Goal: Task Accomplishment & Management: Manage account settings

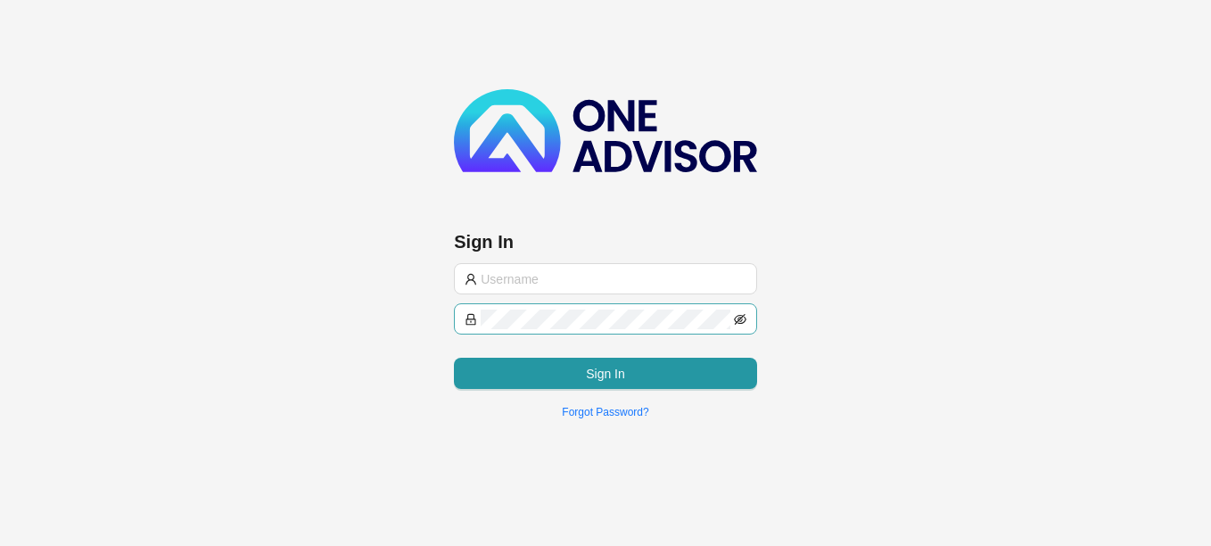
type input "[PERSON_NAME][EMAIL_ADDRESS][DOMAIN_NAME]"
click at [737, 318] on icon "eye-invisible" at bounding box center [740, 319] width 12 height 12
click at [417, 318] on div "Sign In [PERSON_NAME][EMAIL_ADDRESS][DOMAIN_NAME] Sign In Forgot Password?" at bounding box center [605, 216] width 1211 height 432
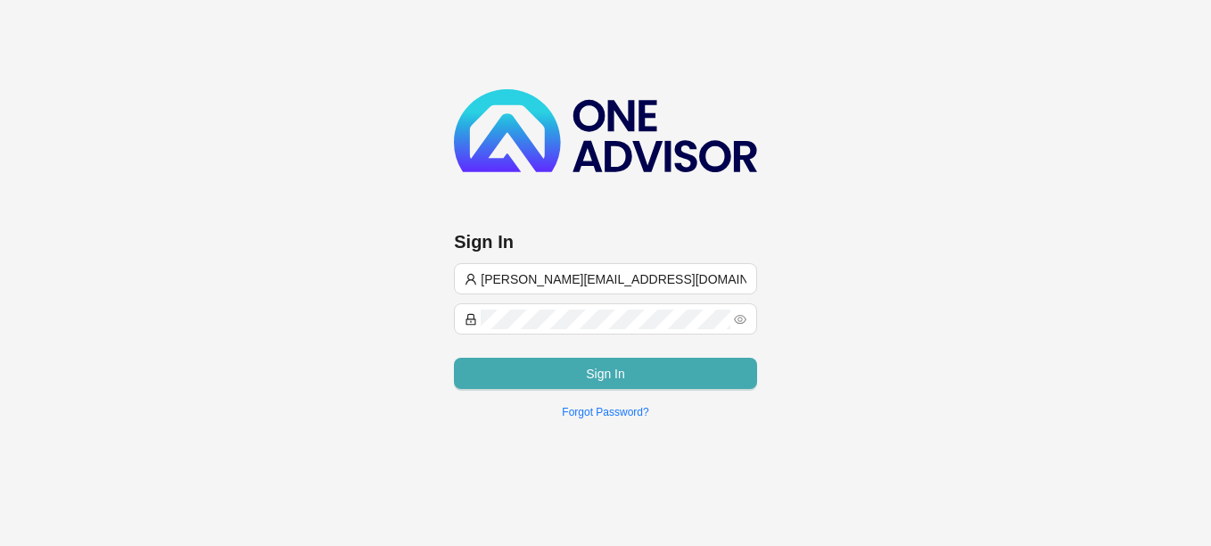
click at [624, 383] on button "Sign In" at bounding box center [605, 373] width 303 height 31
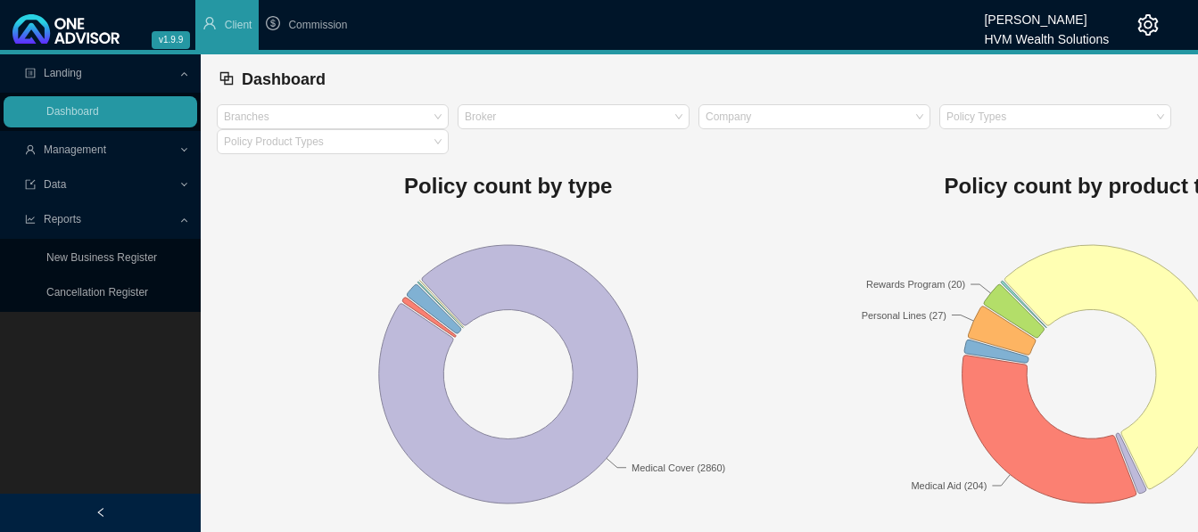
click at [388, 100] on div "Dashboard" at bounding box center [699, 79] width 965 height 50
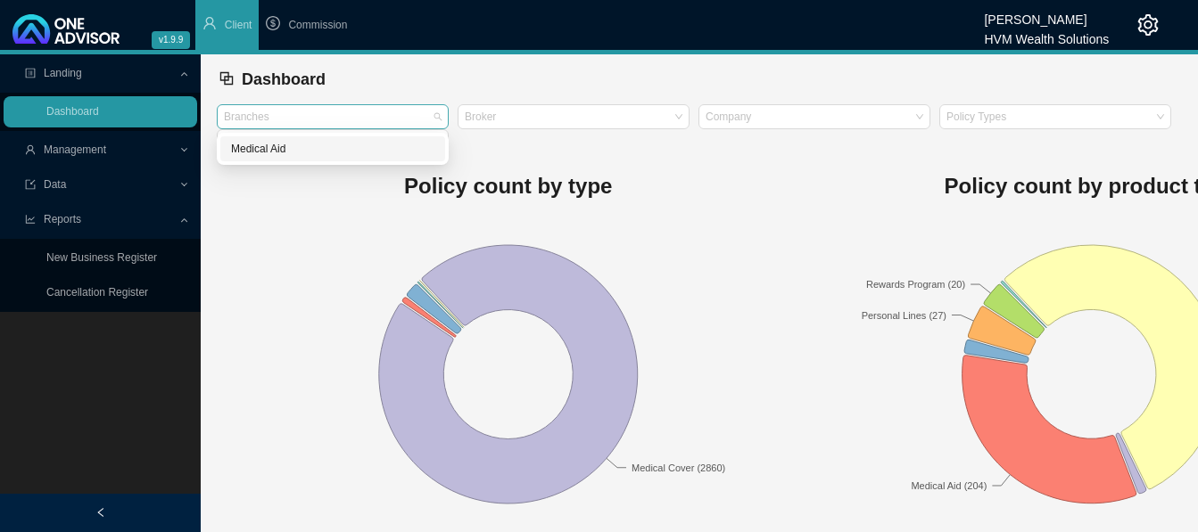
click at [425, 113] on div at bounding box center [324, 117] width 208 height 13
click at [356, 152] on div "Medical Aid" at bounding box center [332, 149] width 203 height 18
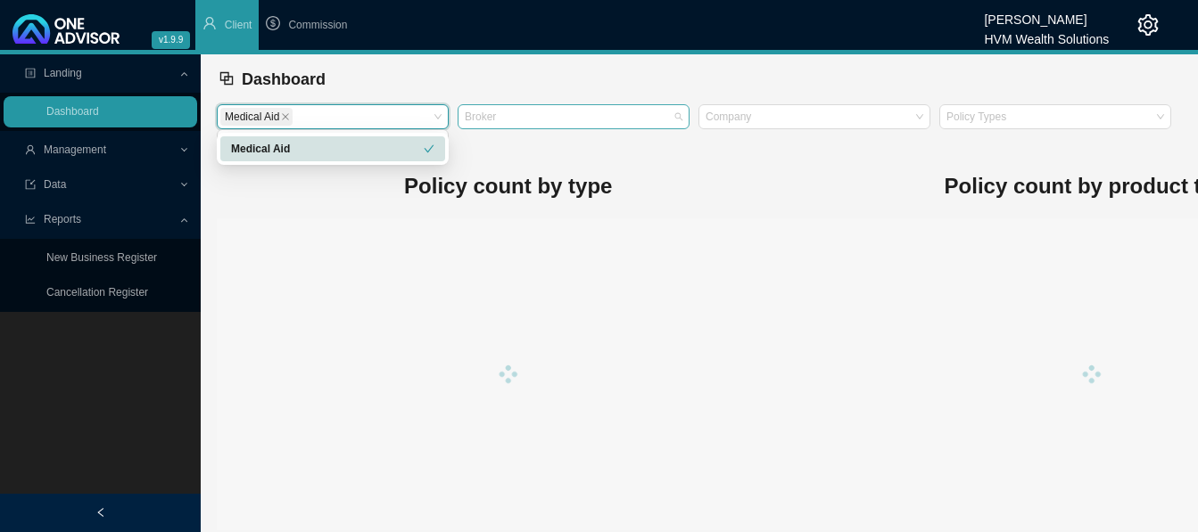
click at [518, 108] on div "Broker" at bounding box center [573, 116] width 232 height 25
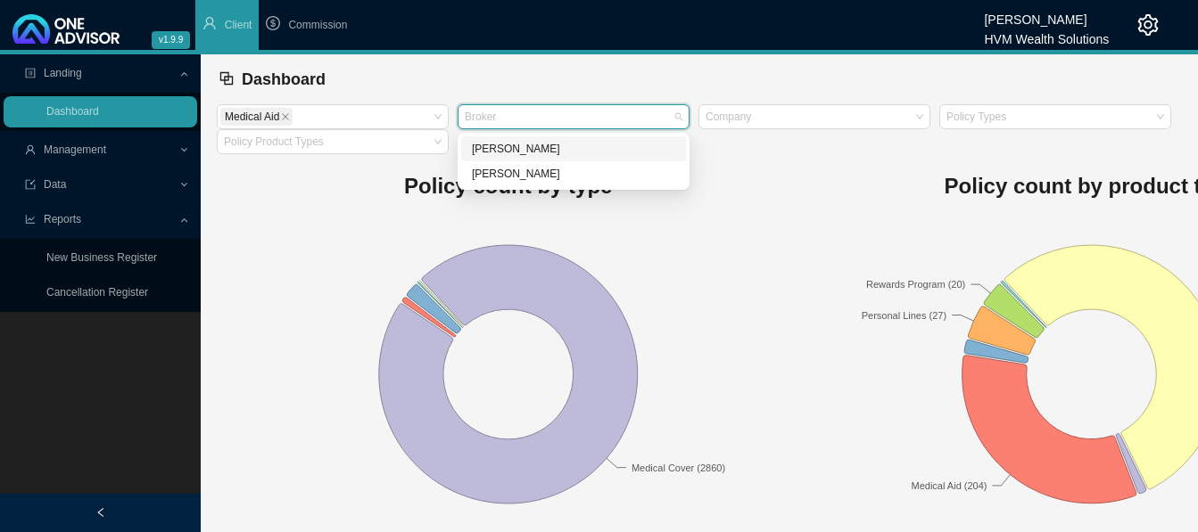
click at [552, 150] on div "[PERSON_NAME]" at bounding box center [573, 149] width 203 height 18
click at [515, 146] on div "[PERSON_NAME]" at bounding box center [568, 149] width 193 height 18
click at [235, 28] on span "Client" at bounding box center [239, 25] width 28 height 12
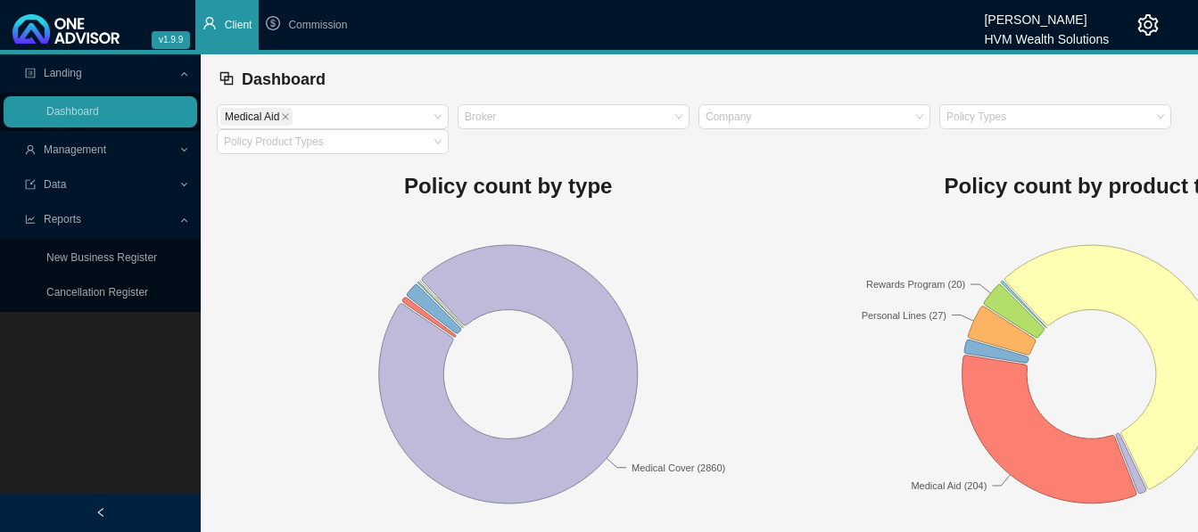
click at [235, 28] on span "Client" at bounding box center [239, 25] width 28 height 12
click at [231, 27] on span "Client" at bounding box center [239, 25] width 28 height 12
click at [212, 13] on li "Client" at bounding box center [227, 25] width 64 height 50
click at [209, 22] on icon "user" at bounding box center [209, 23] width 14 height 14
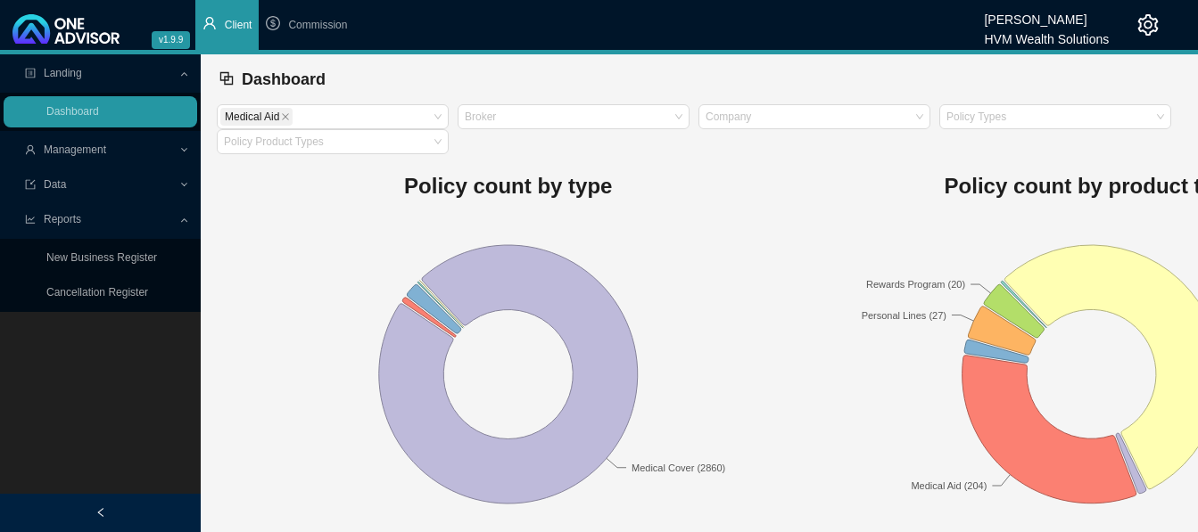
click at [235, 21] on span "Client" at bounding box center [239, 25] width 28 height 12
click at [240, 21] on span "Client" at bounding box center [239, 25] width 28 height 12
click at [235, 31] on span "Client" at bounding box center [239, 25] width 28 height 12
click at [625, 116] on div at bounding box center [565, 117] width 208 height 13
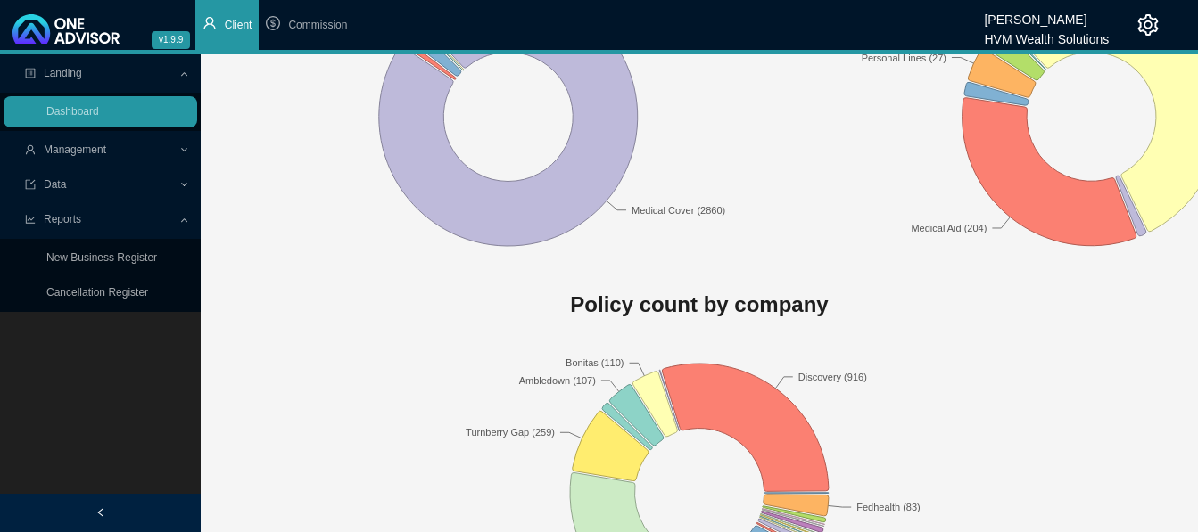
scroll to position [268, 0]
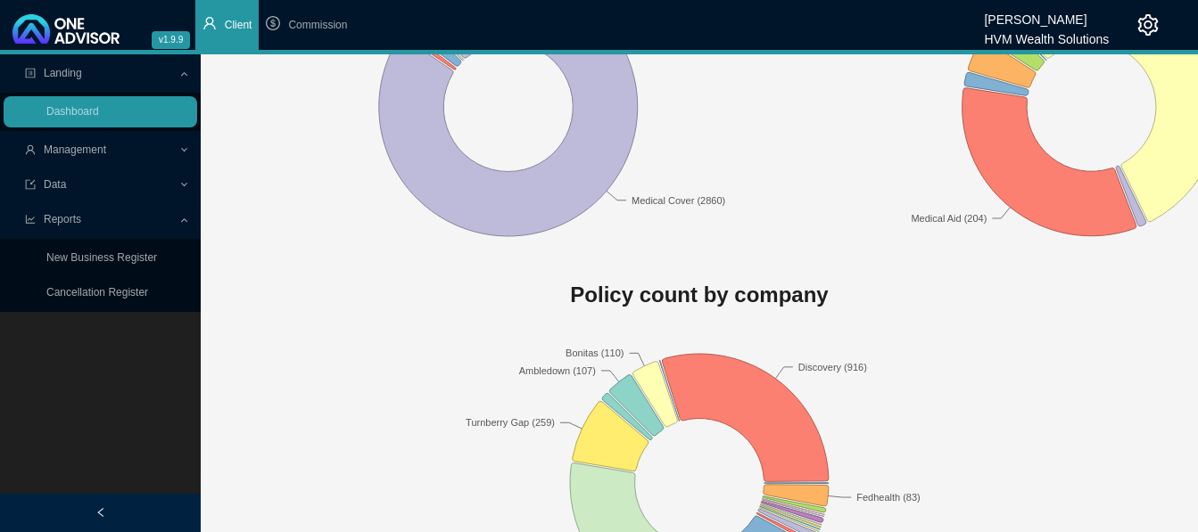
click at [67, 185] on span "Data" at bounding box center [101, 184] width 153 height 31
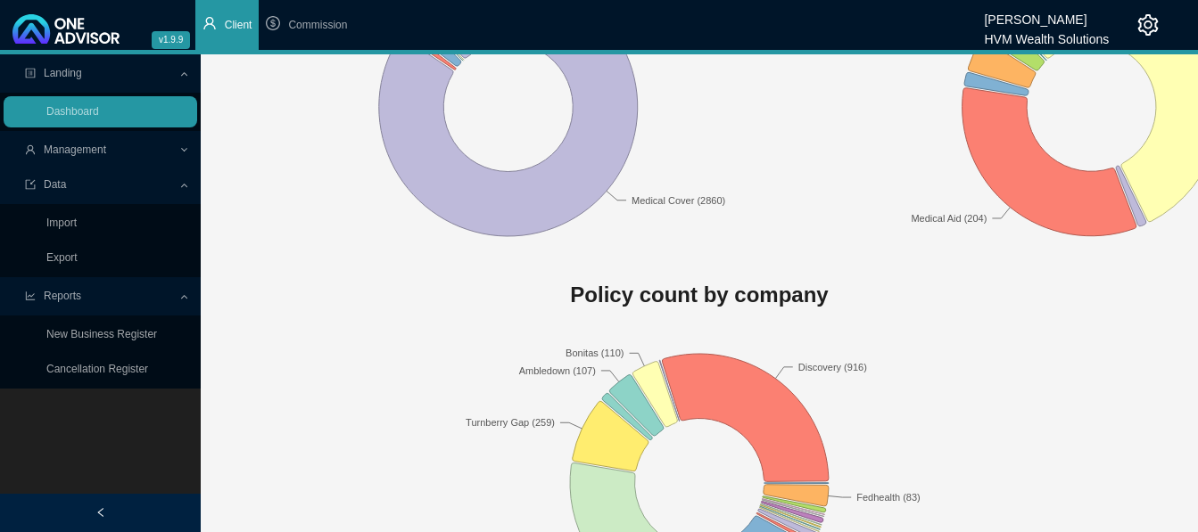
click at [243, 26] on span "Client" at bounding box center [239, 25] width 28 height 12
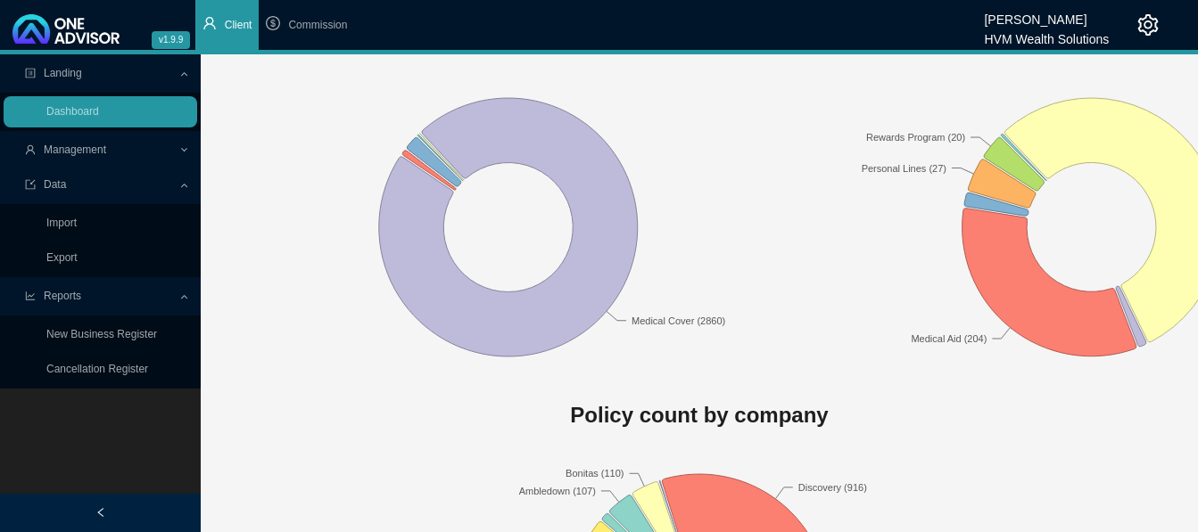
scroll to position [0, 0]
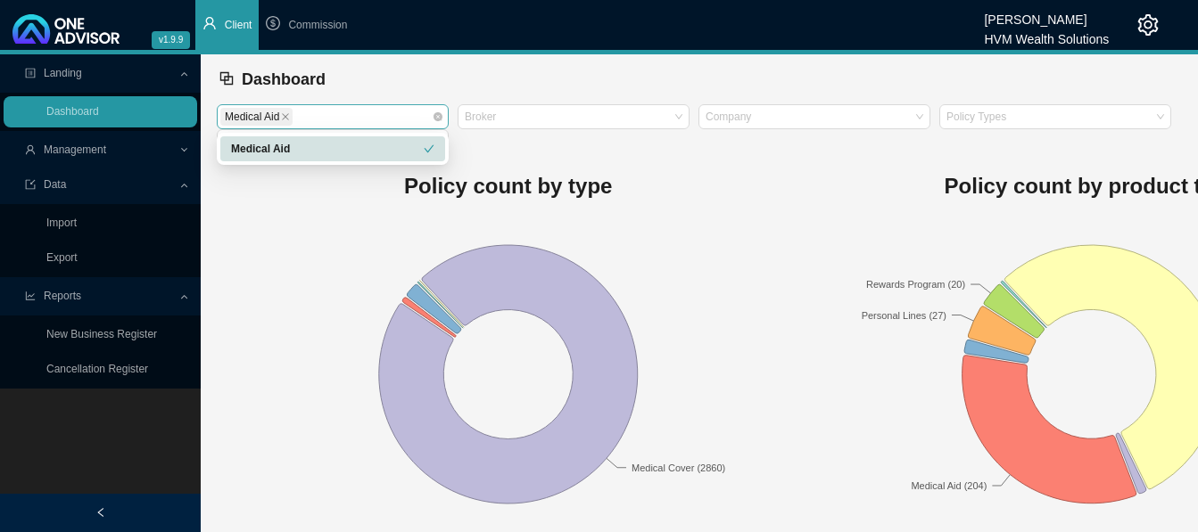
click at [317, 123] on div "Medical Aid" at bounding box center [324, 116] width 208 height 21
click at [281, 119] on span "Medical Aid" at bounding box center [256, 117] width 72 height 18
click at [289, 117] on icon "close" at bounding box center [285, 116] width 9 height 9
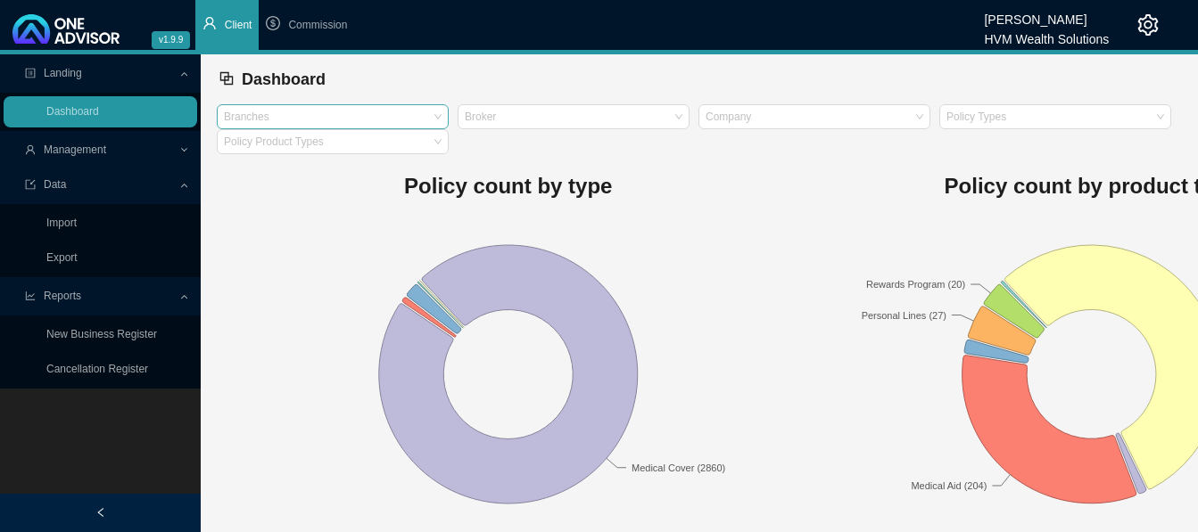
click at [64, 186] on span "Data" at bounding box center [55, 184] width 22 height 12
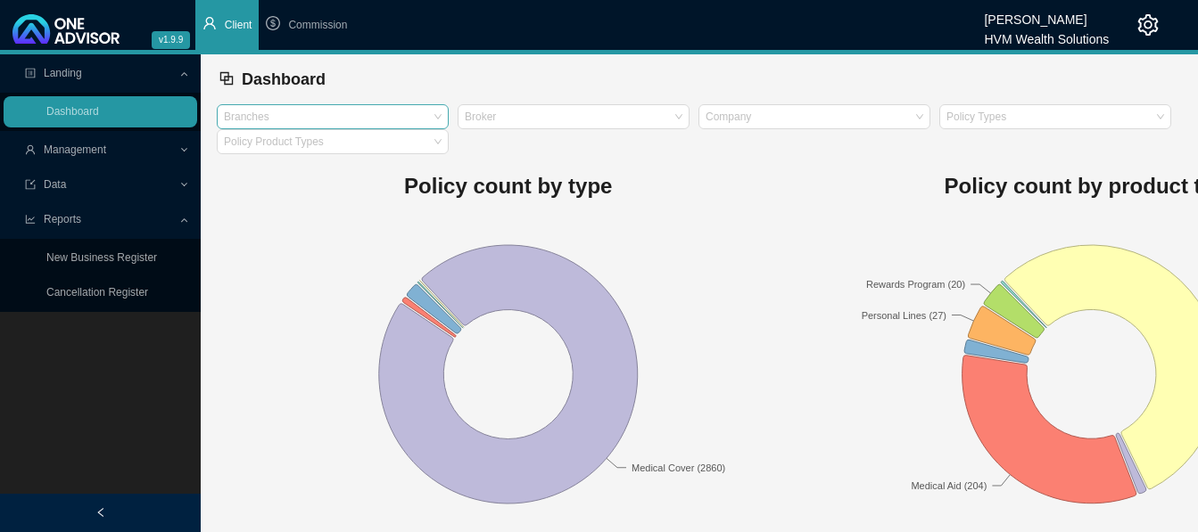
click at [64, 186] on span "Data" at bounding box center [55, 184] width 22 height 12
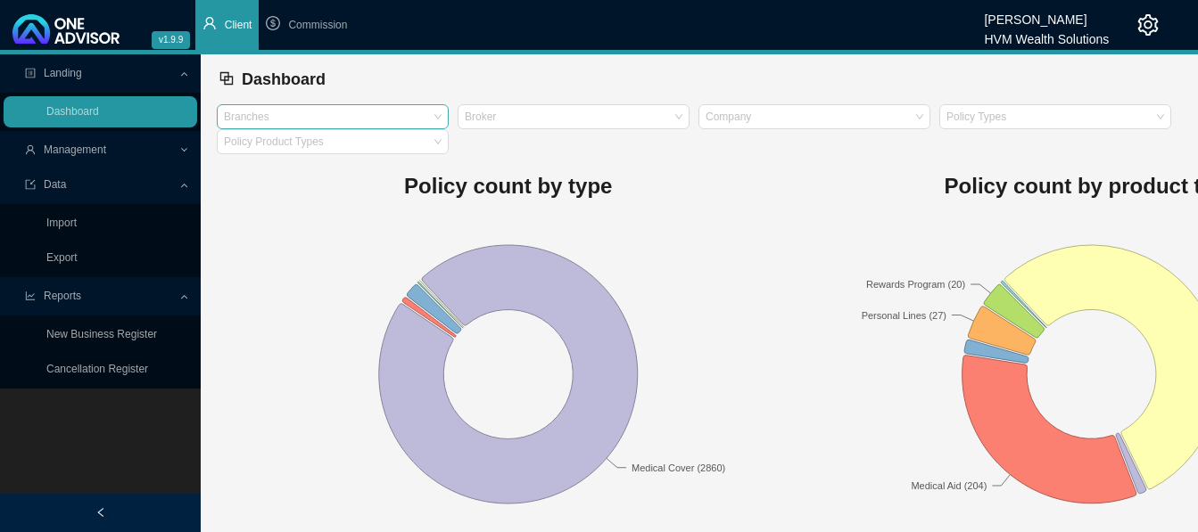
click at [69, 152] on span "Management" at bounding box center [75, 150] width 62 height 12
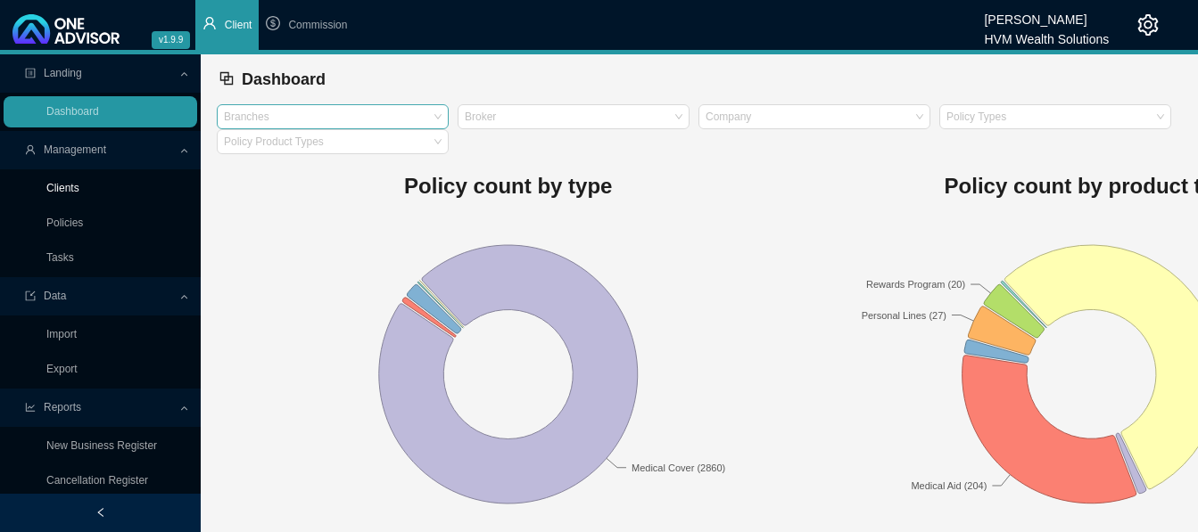
click at [66, 191] on link "Clients" at bounding box center [62, 188] width 33 height 12
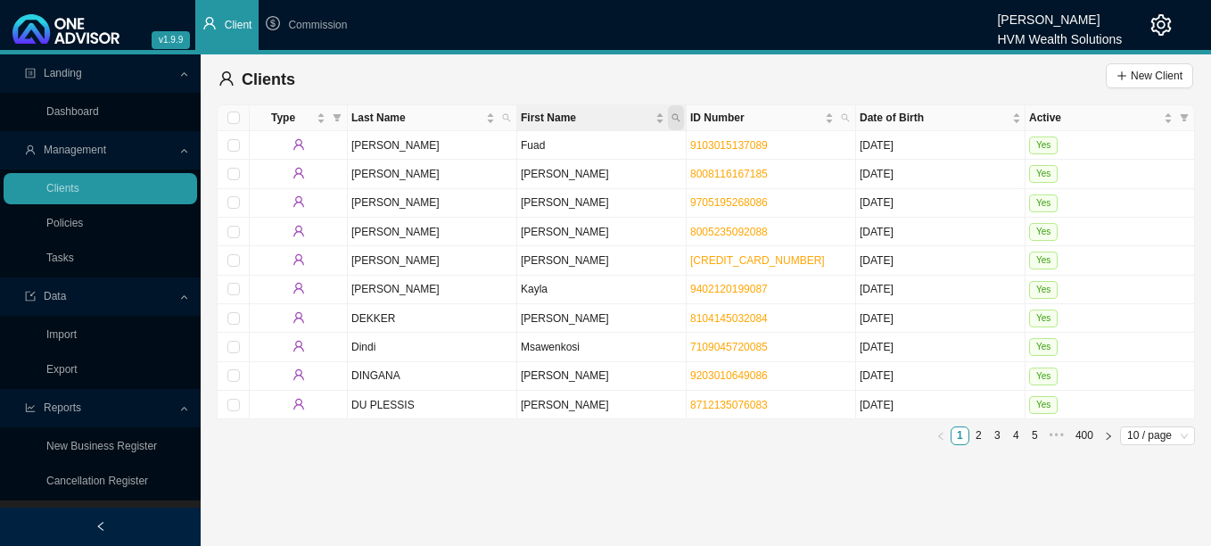
click at [675, 122] on span "First Name" at bounding box center [676, 117] width 16 height 25
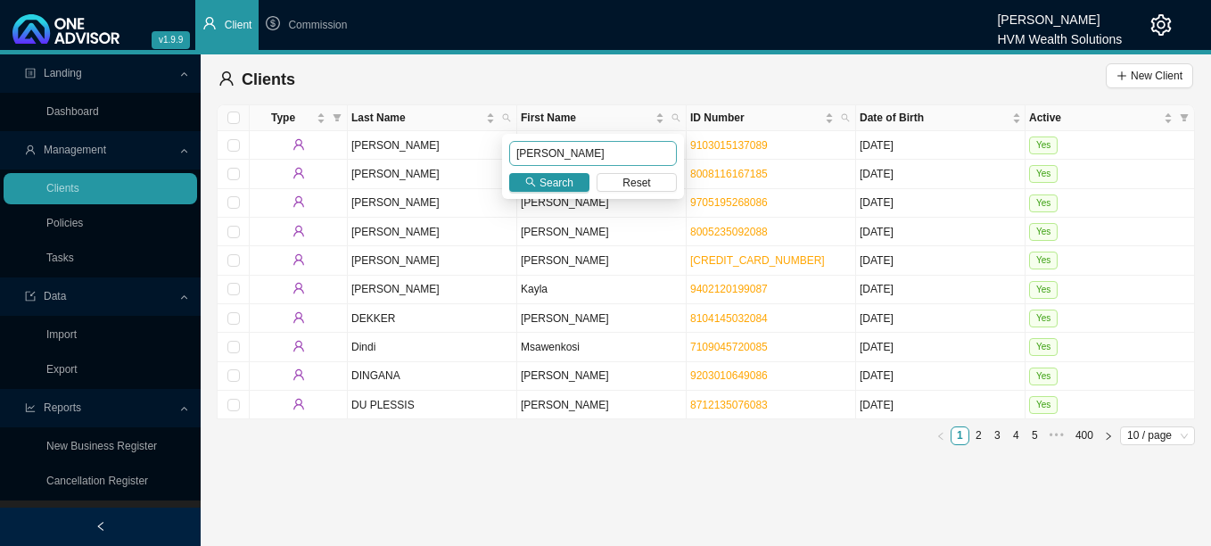
type input "[PERSON_NAME]"
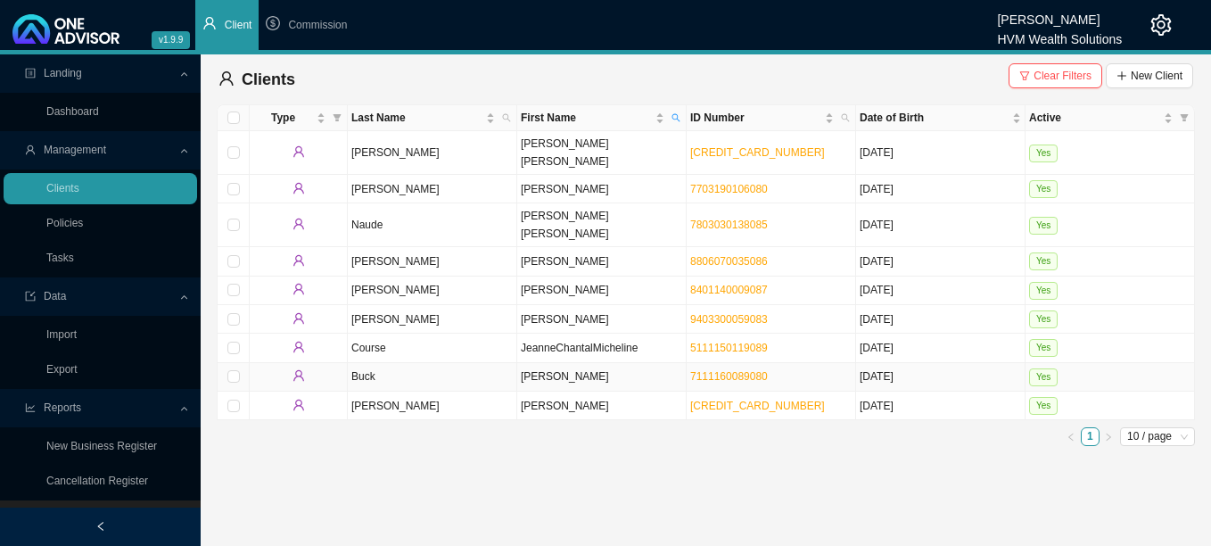
click at [308, 363] on td at bounding box center [299, 377] width 98 height 29
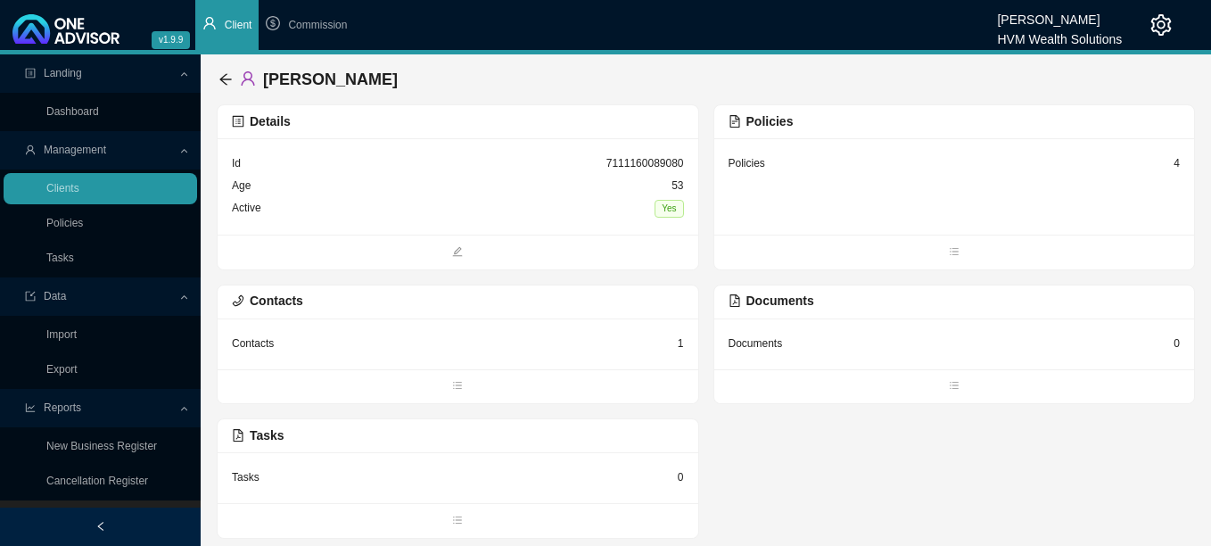
click at [752, 163] on div "Policies" at bounding box center [747, 163] width 37 height 18
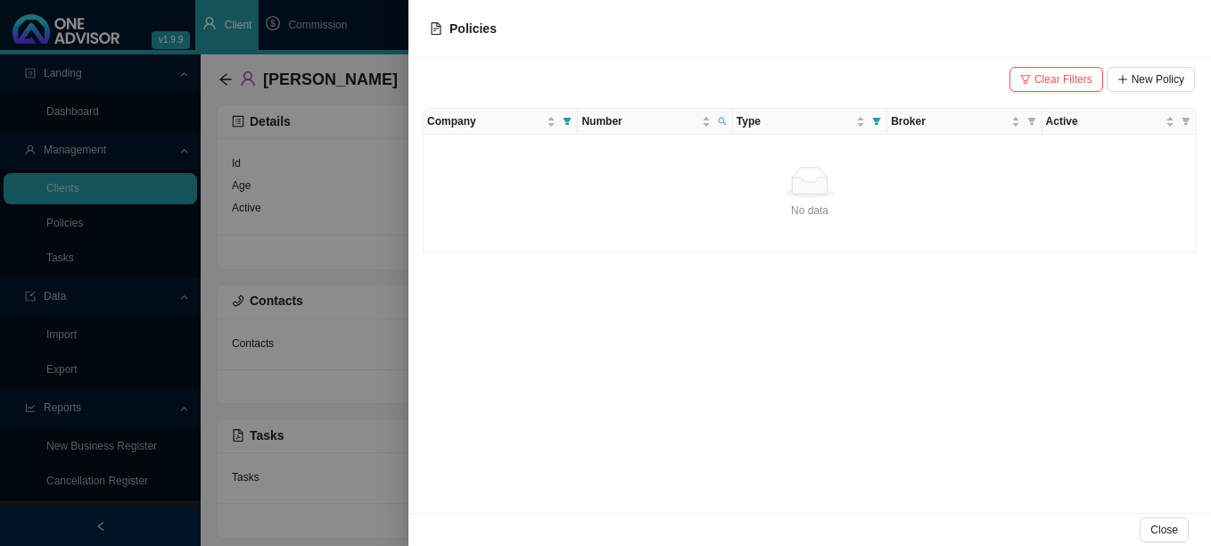
click at [452, 29] on span "Policies" at bounding box center [472, 28] width 47 height 14
click at [220, 82] on div at bounding box center [605, 273] width 1211 height 546
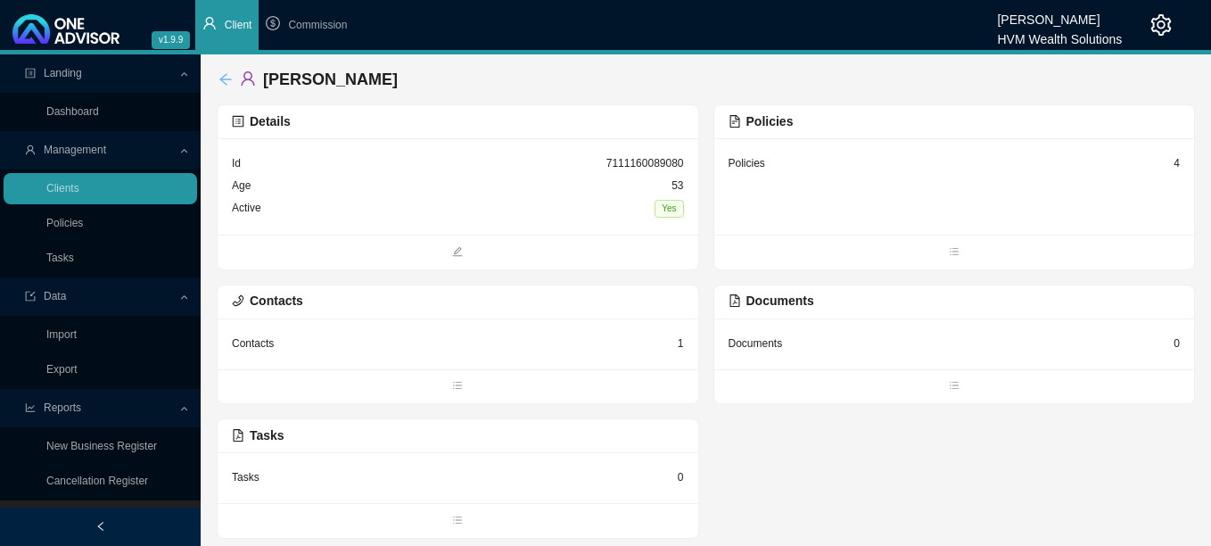
click at [222, 76] on icon "arrow-left" at bounding box center [225, 79] width 14 height 14
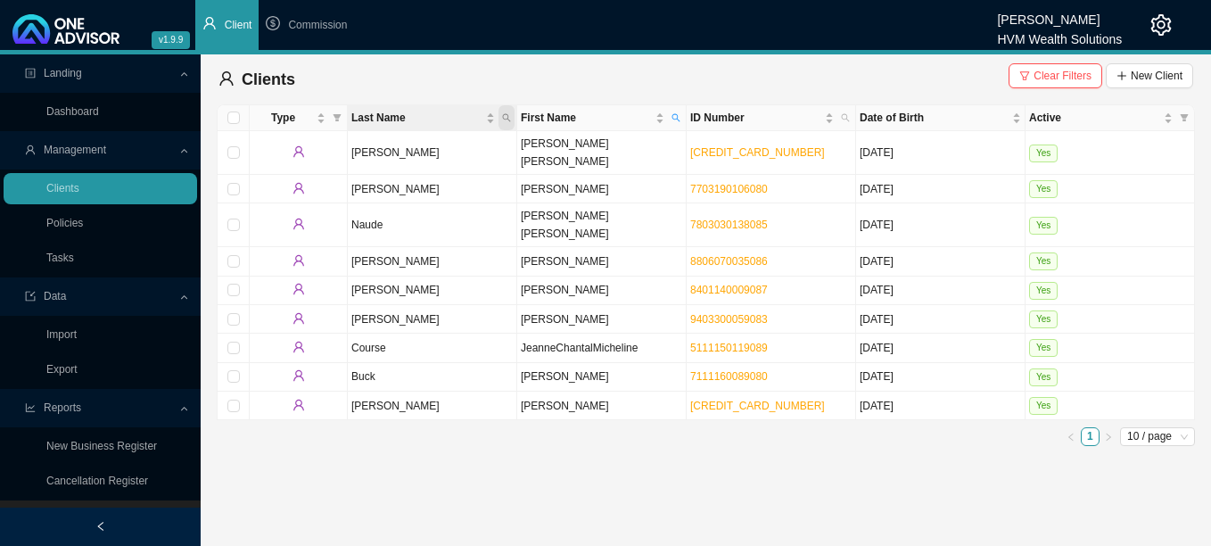
click at [507, 120] on icon "search" at bounding box center [506, 117] width 9 height 9
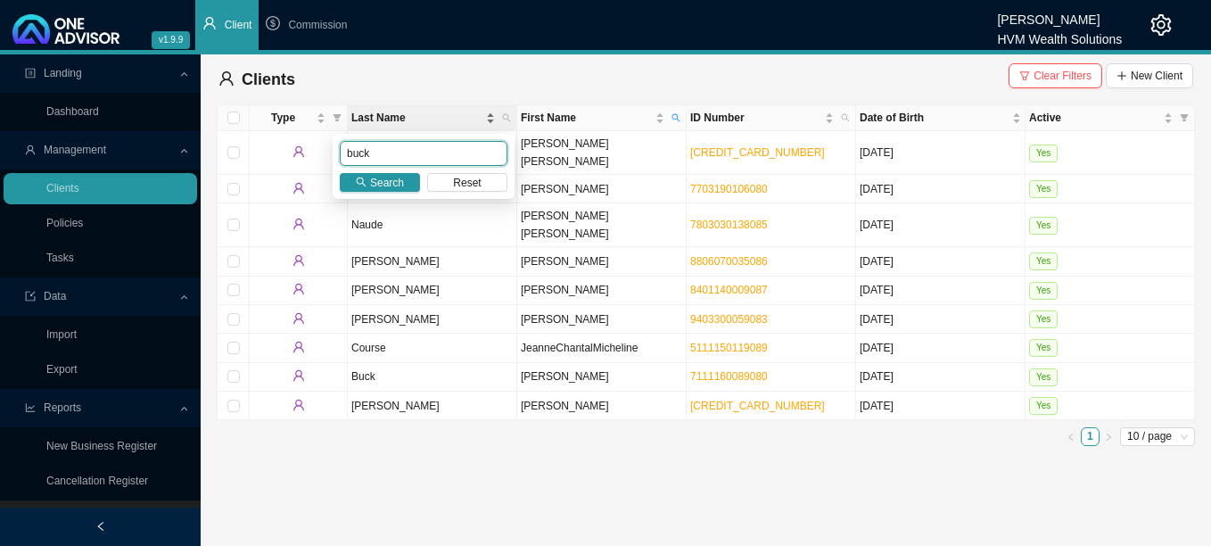
type input "buck"
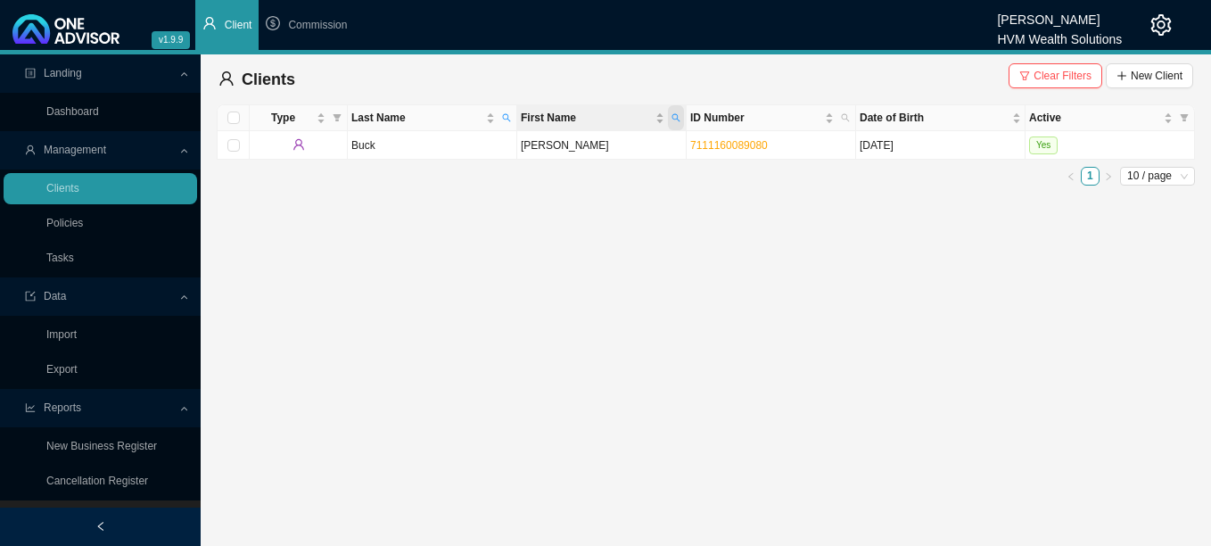
click at [677, 118] on icon "search" at bounding box center [676, 117] width 9 height 9
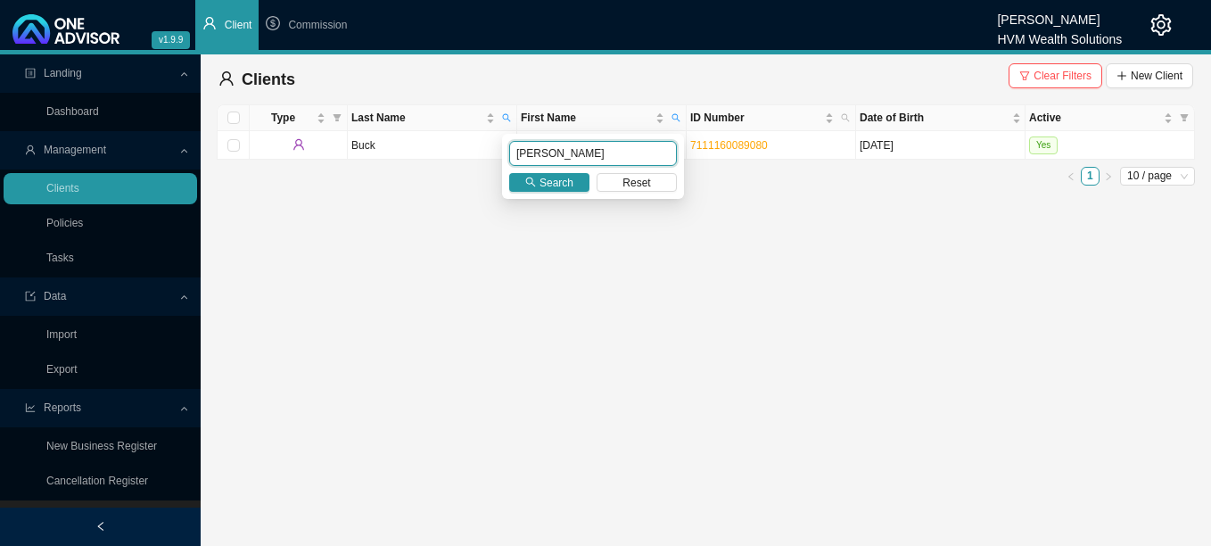
click at [571, 154] on input "[PERSON_NAME]" at bounding box center [593, 153] width 168 height 25
drag, startPoint x: 573, startPoint y: 152, endPoint x: 502, endPoint y: 161, distance: 71.1
click at [502, 161] on div "[PERSON_NAME] Search Reset" at bounding box center [593, 166] width 182 height 65
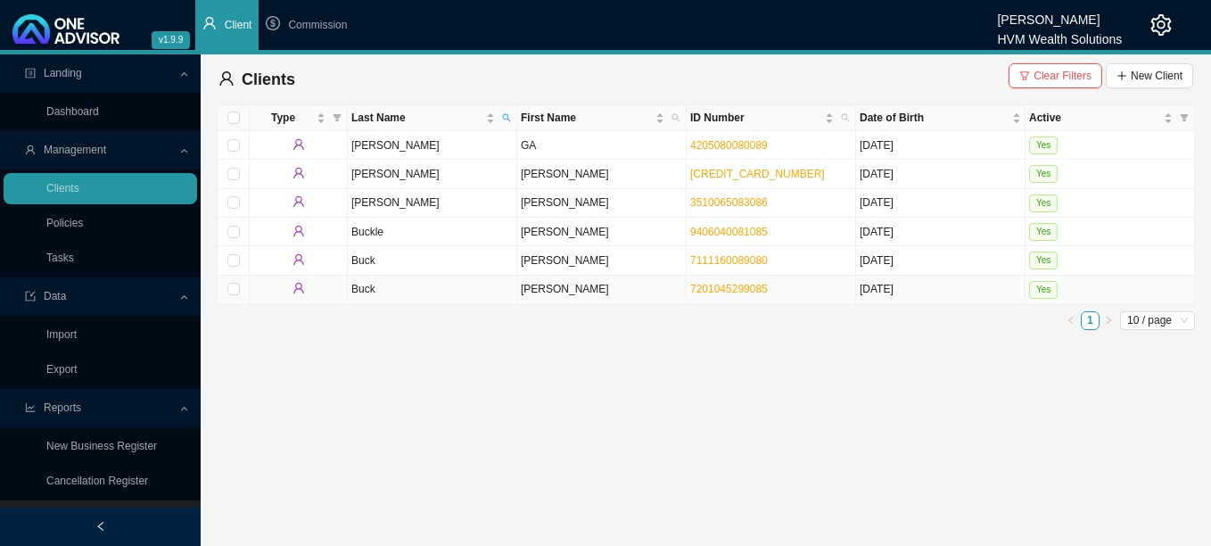
click at [1034, 287] on span "Yes" at bounding box center [1043, 290] width 29 height 18
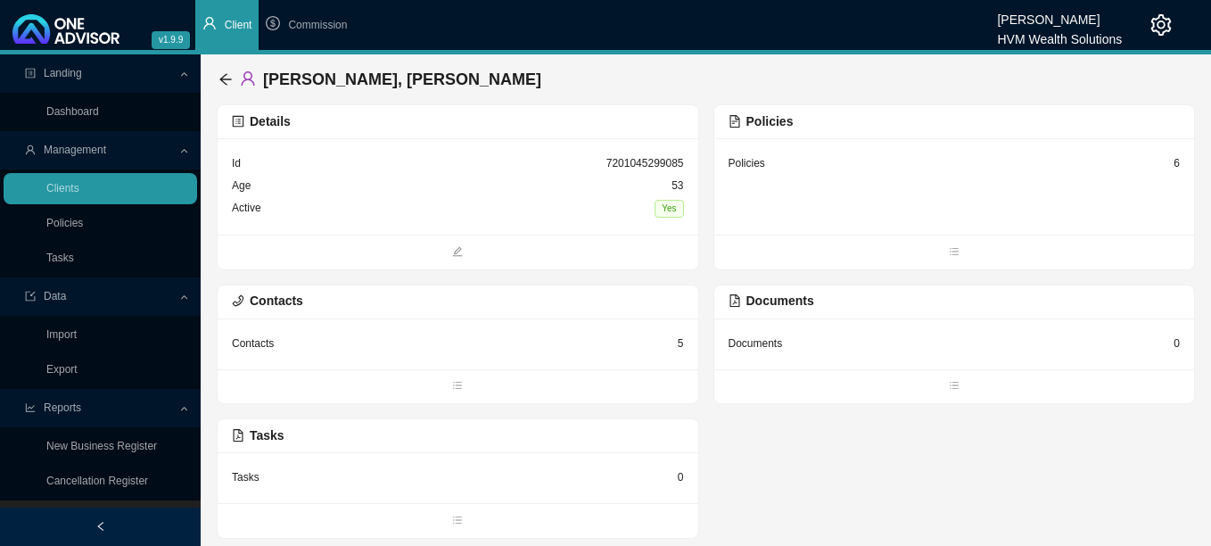
click at [754, 160] on div "Policies" at bounding box center [747, 163] width 37 height 18
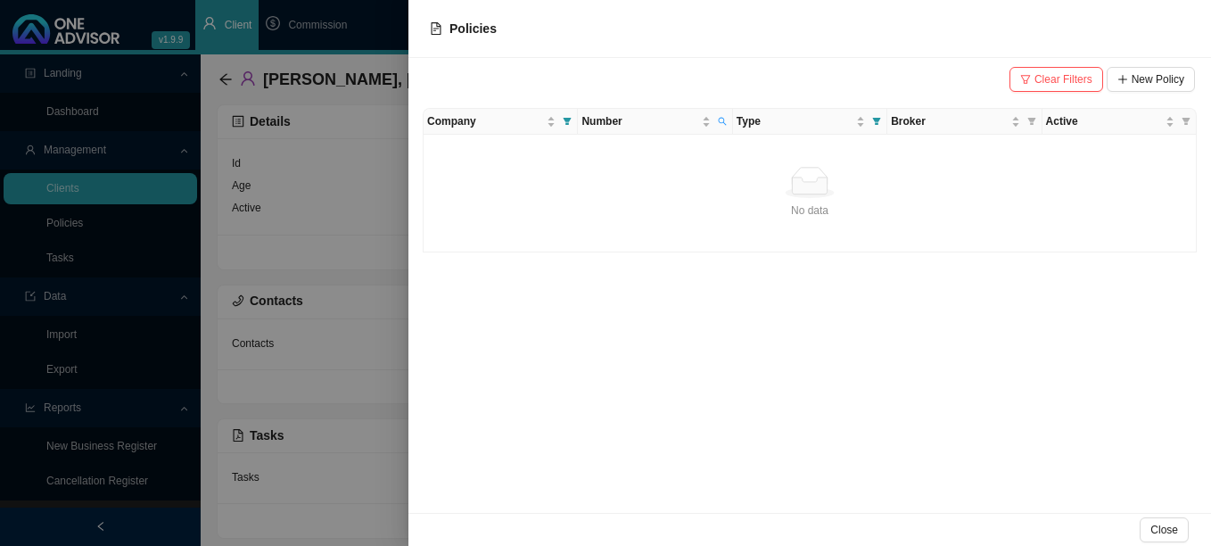
click at [322, 224] on div at bounding box center [605, 273] width 1211 height 546
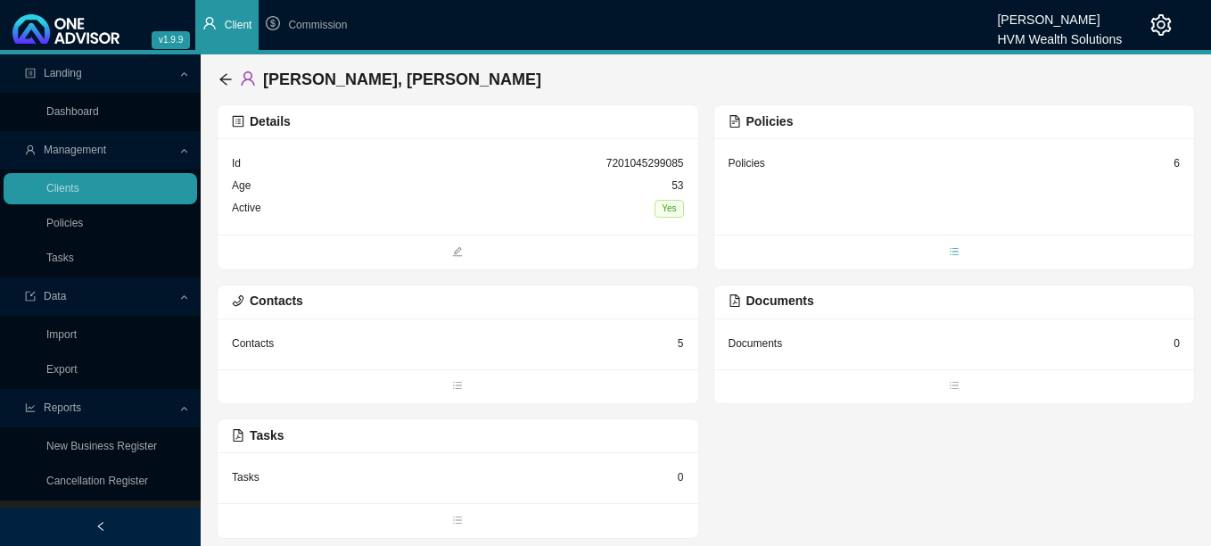
click at [953, 248] on icon "bars" at bounding box center [954, 251] width 11 height 11
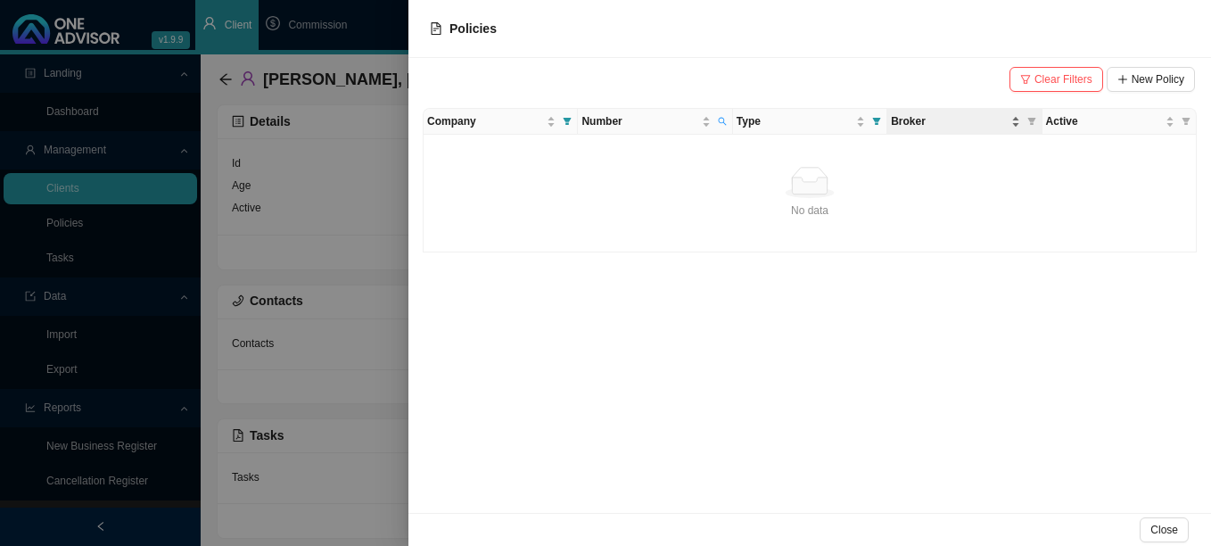
click at [895, 127] on span "Broker" at bounding box center [949, 121] width 116 height 18
click at [346, 203] on div at bounding box center [605, 273] width 1211 height 546
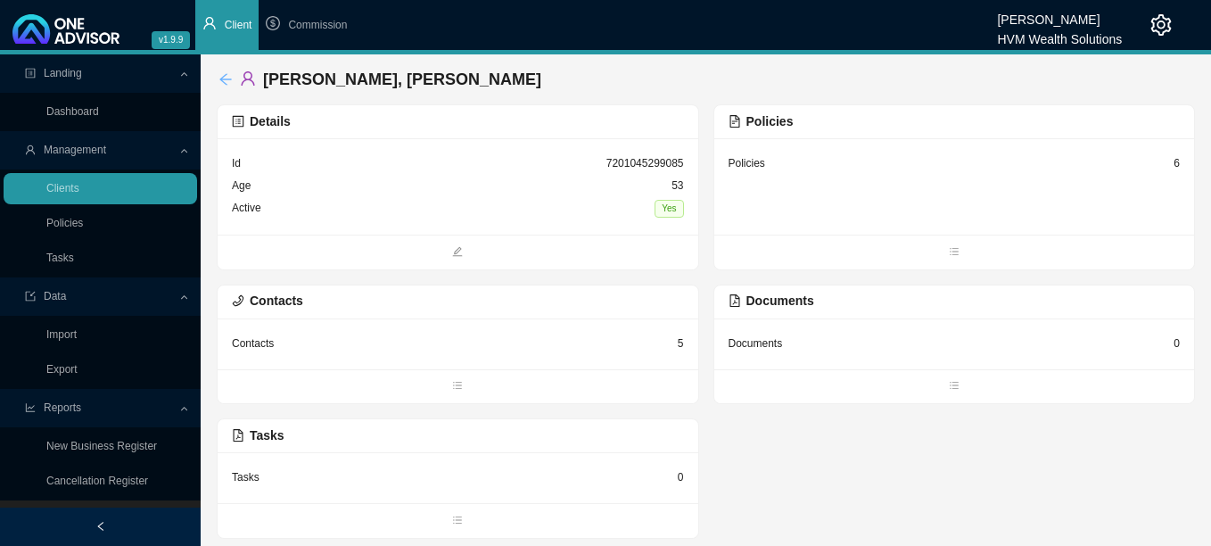
click at [227, 77] on icon "arrow-left" at bounding box center [225, 79] width 14 height 14
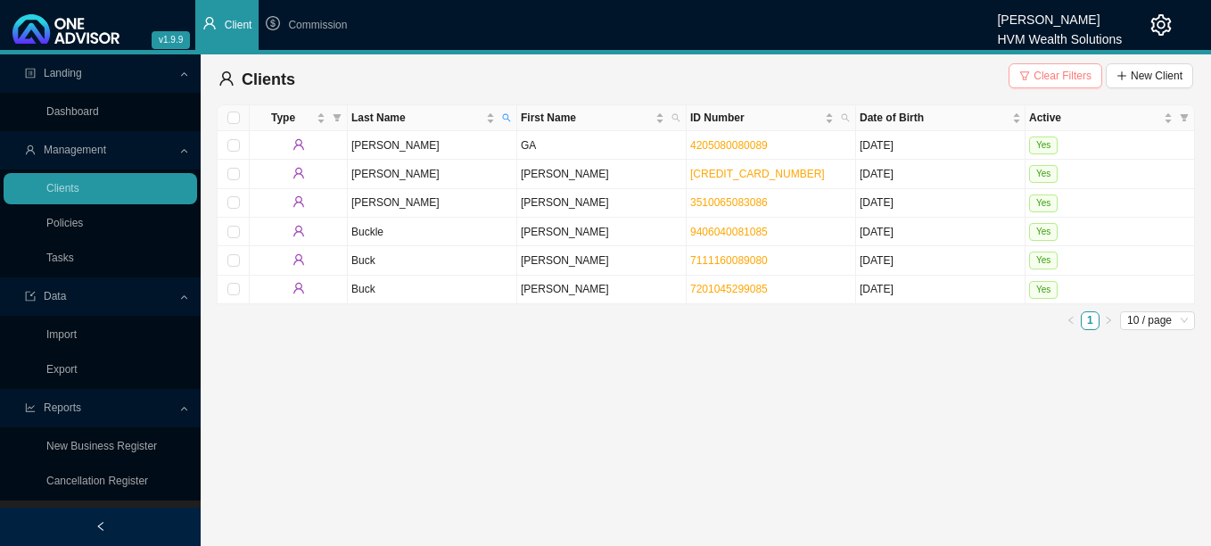
click at [1042, 71] on span "Clear Filters" at bounding box center [1063, 76] width 58 height 18
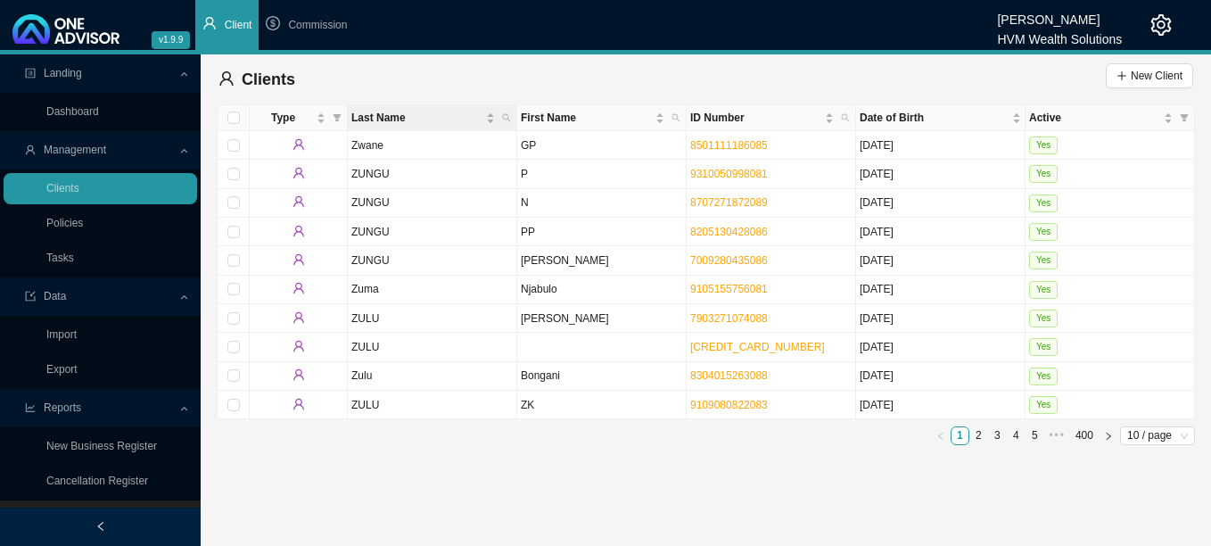
click at [517, 122] on th "First Name" at bounding box center [601, 118] width 169 height 26
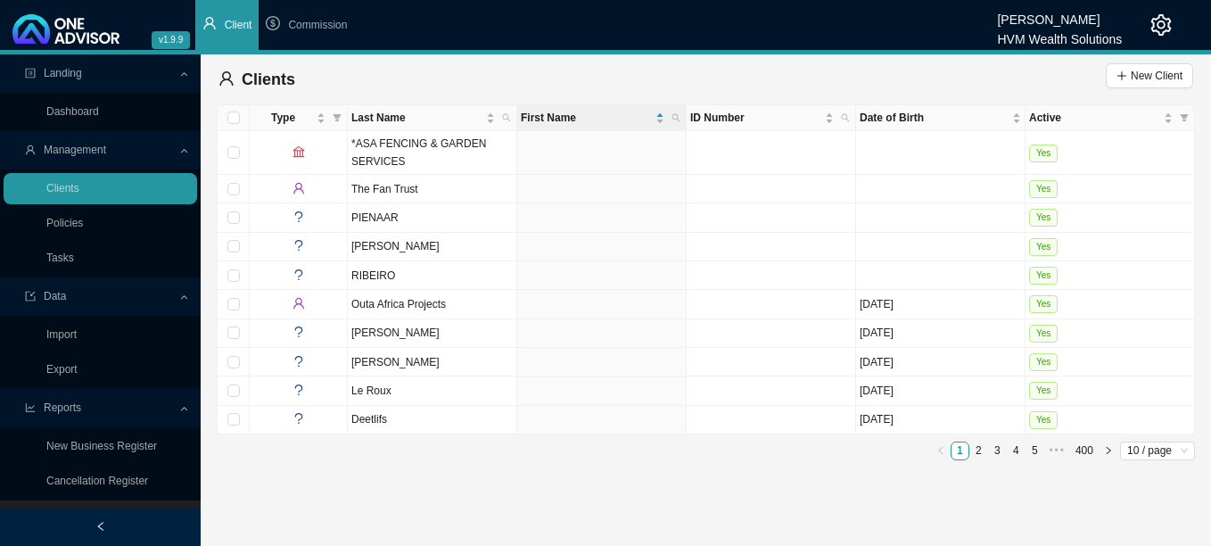
click at [509, 120] on icon "search" at bounding box center [507, 118] width 8 height 8
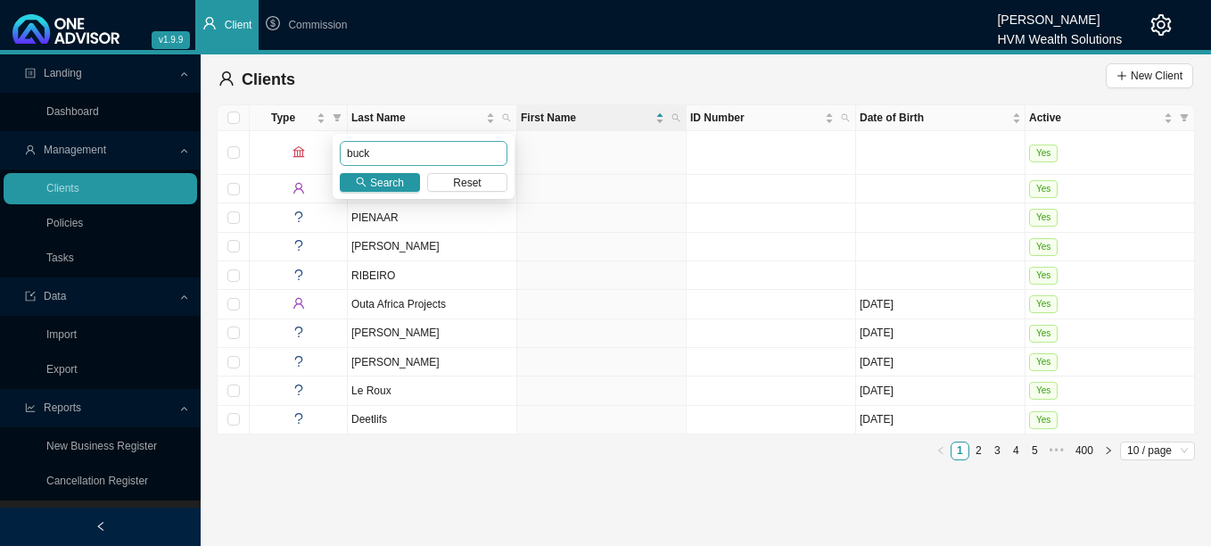
type input "buck"
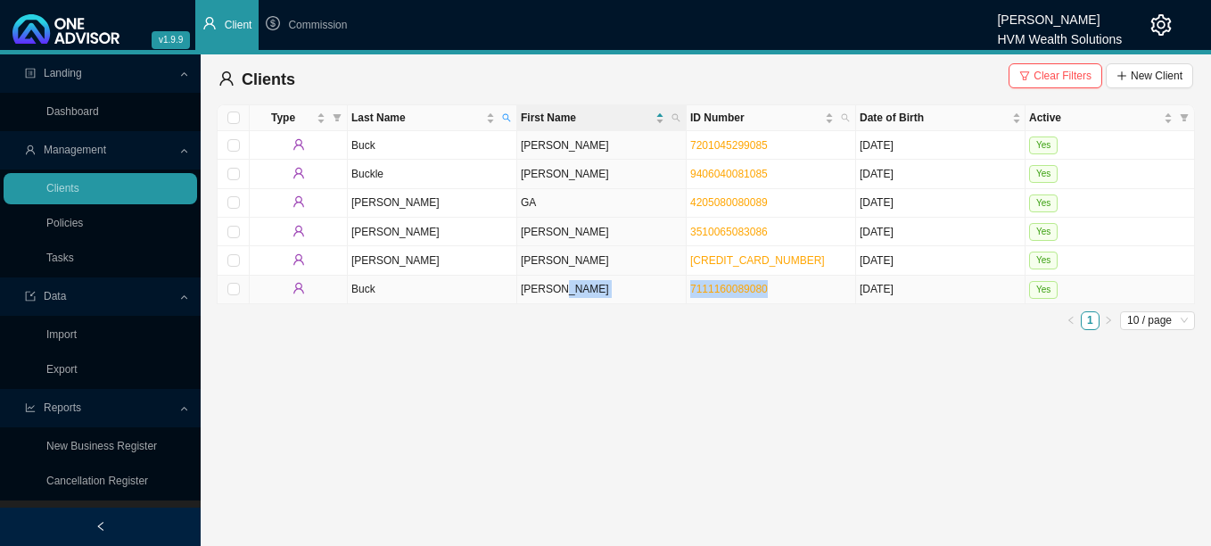
drag, startPoint x: 773, startPoint y: 280, endPoint x: 681, endPoint y: 293, distance: 92.7
click at [681, 293] on tr "[PERSON_NAME] 7111160089080 [DATE] Yes" at bounding box center [706, 290] width 977 height 29
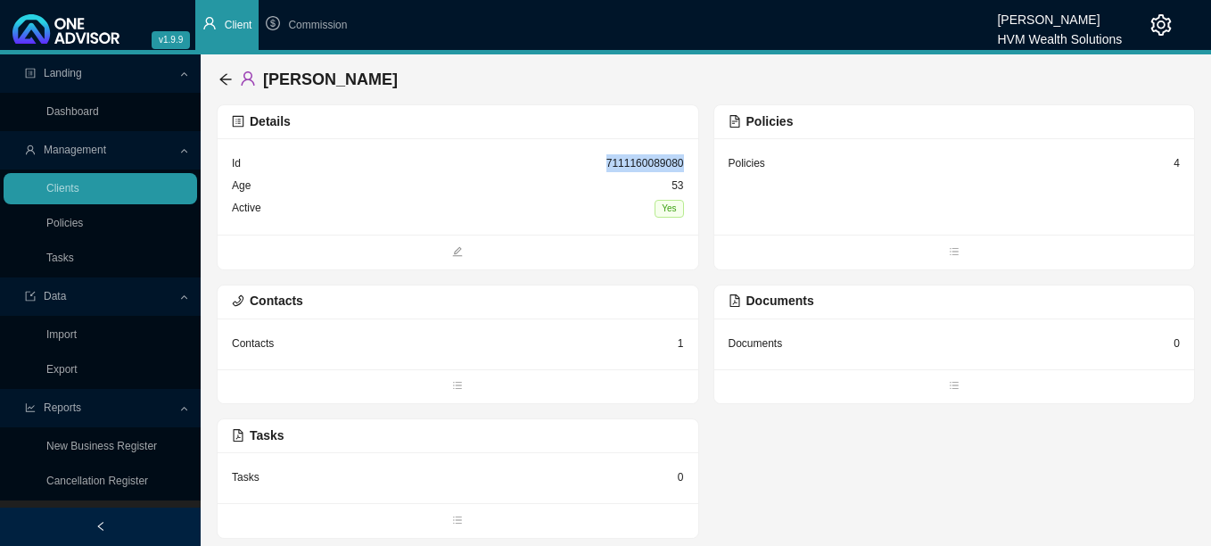
drag, startPoint x: 599, startPoint y: 161, endPoint x: 702, endPoint y: 152, distance: 102.9
click at [702, 152] on div "Details Id 7111160089080 Age [DEMOGRAPHIC_DATA] Active Yes Policies Policies 4 …" at bounding box center [706, 321] width 978 height 434
copy div "7111160089080"
click at [225, 84] on icon "arrow-left" at bounding box center [225, 79] width 12 height 12
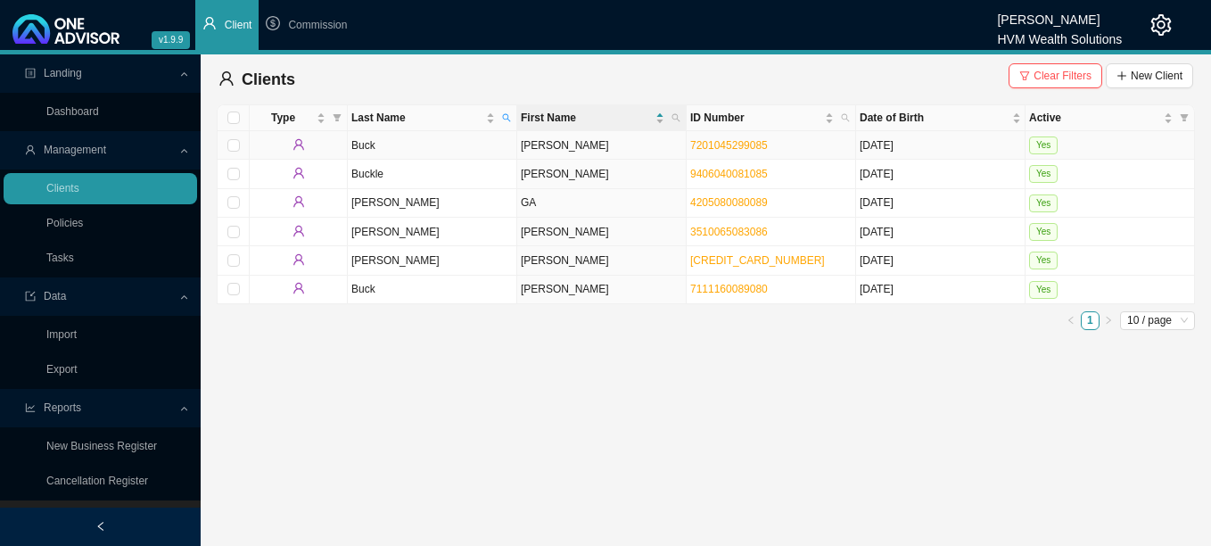
click at [371, 138] on td "Buck" at bounding box center [432, 145] width 169 height 29
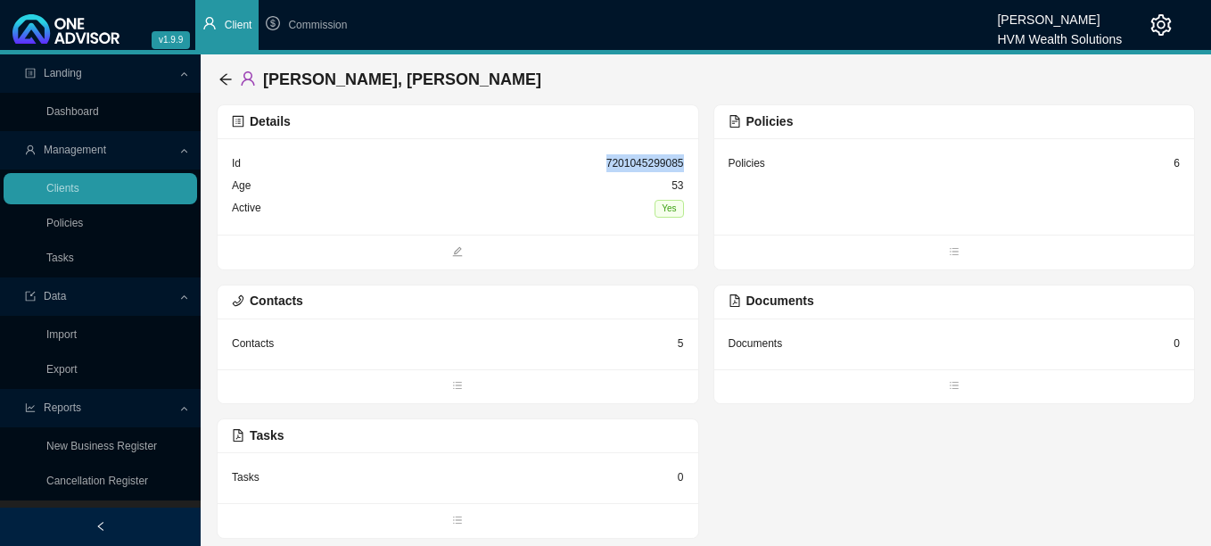
drag, startPoint x: 606, startPoint y: 165, endPoint x: 691, endPoint y: 157, distance: 86.0
click at [691, 157] on div "Id 7201045299085 Age [DEMOGRAPHIC_DATA] Active Yes" at bounding box center [458, 186] width 481 height 96
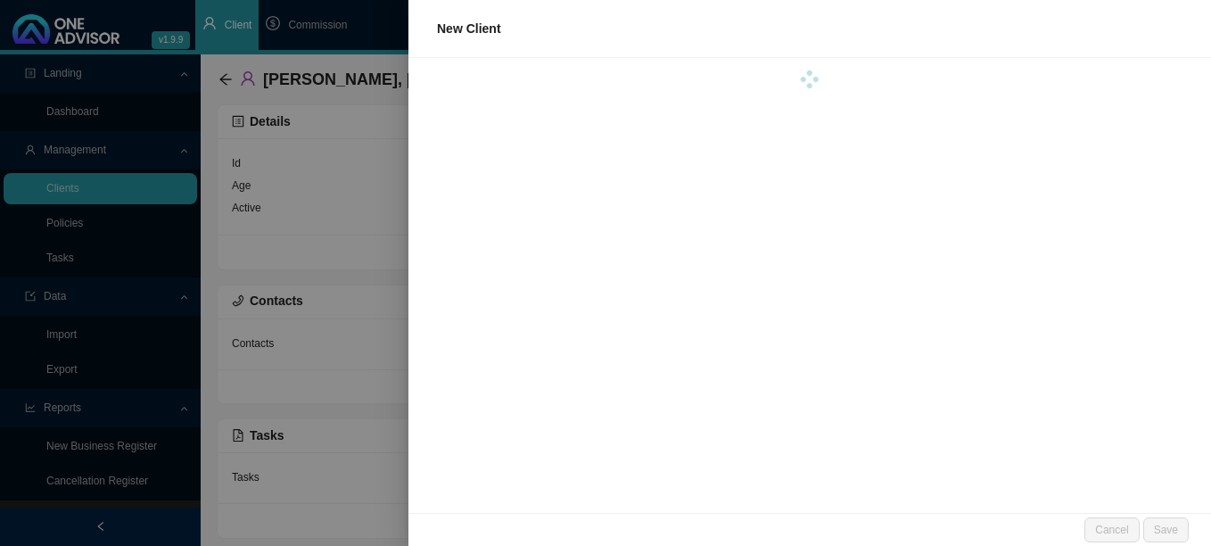
copy div "7201045299085"
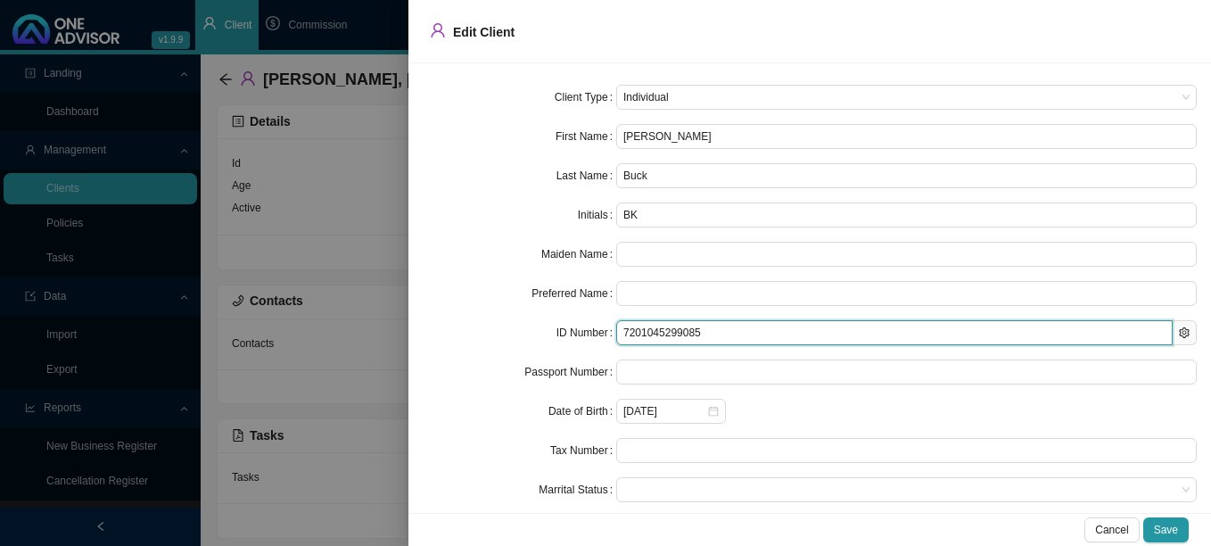
drag, startPoint x: 711, startPoint y: 334, endPoint x: 589, endPoint y: 336, distance: 121.3
click at [589, 336] on div "ID Number 7201045299085" at bounding box center [810, 332] width 774 height 25
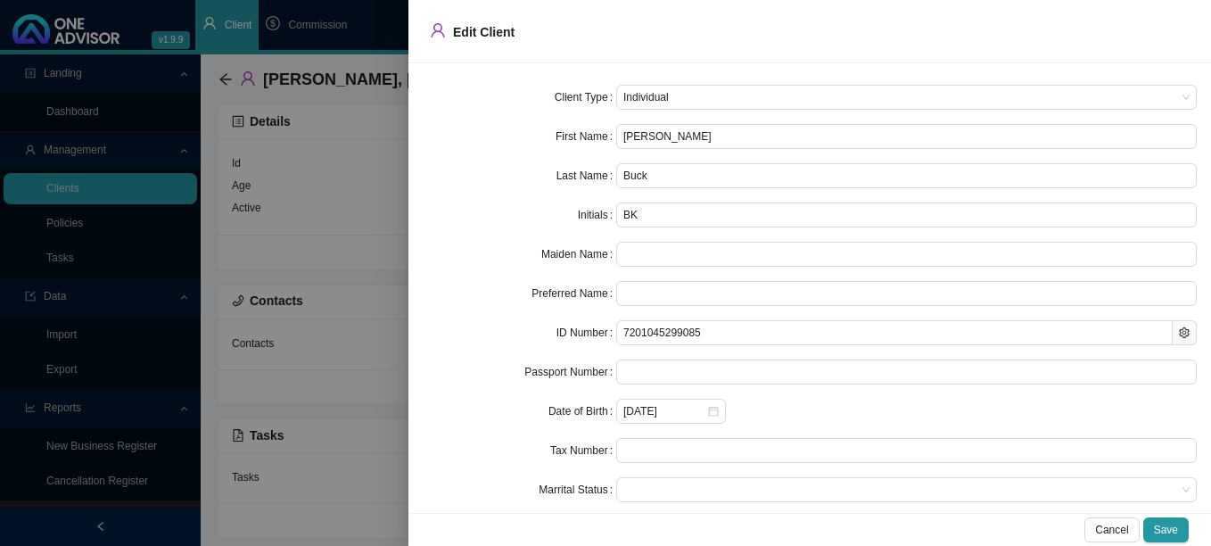
click at [328, 79] on div at bounding box center [605, 273] width 1211 height 546
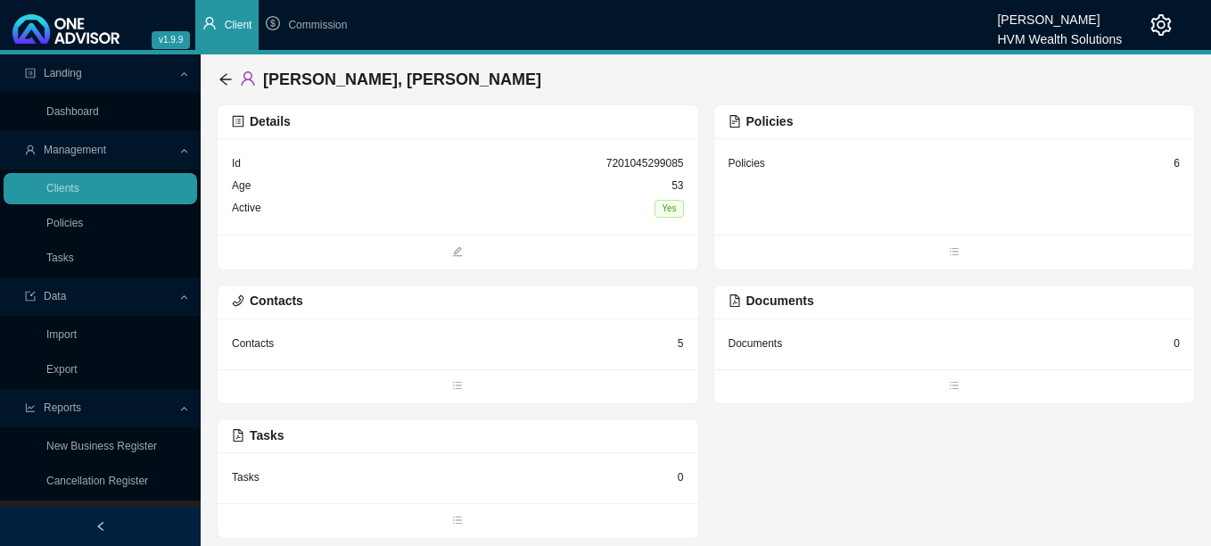
click at [737, 163] on div "Policies" at bounding box center [747, 163] width 37 height 18
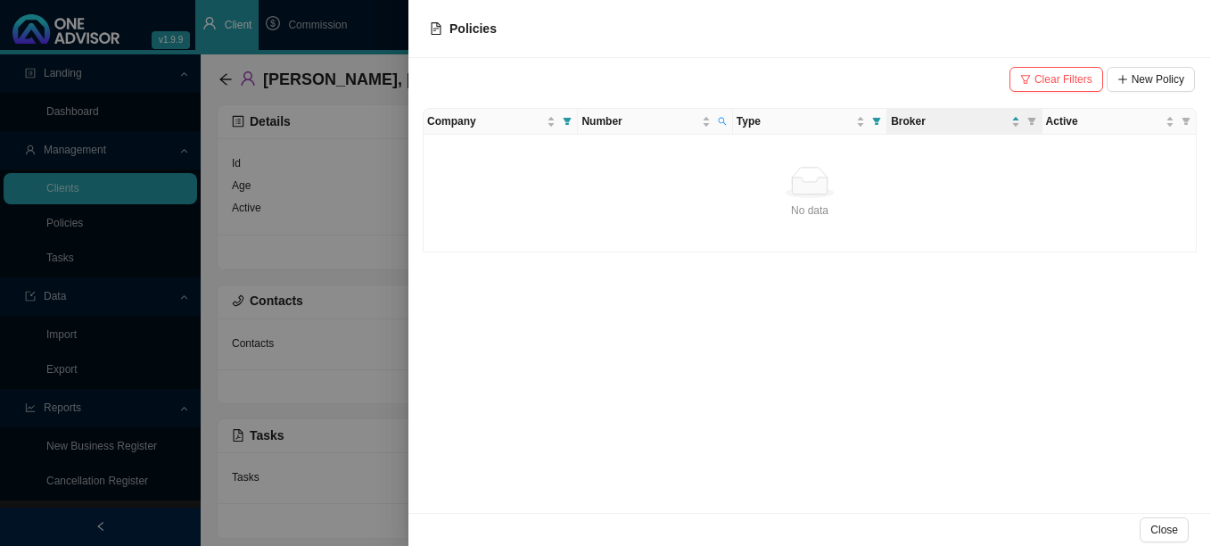
click at [449, 20] on span "Policies" at bounding box center [463, 29] width 67 height 20
drag, startPoint x: 129, startPoint y: 188, endPoint x: 102, endPoint y: 193, distance: 28.0
click at [125, 190] on div at bounding box center [605, 273] width 1211 height 546
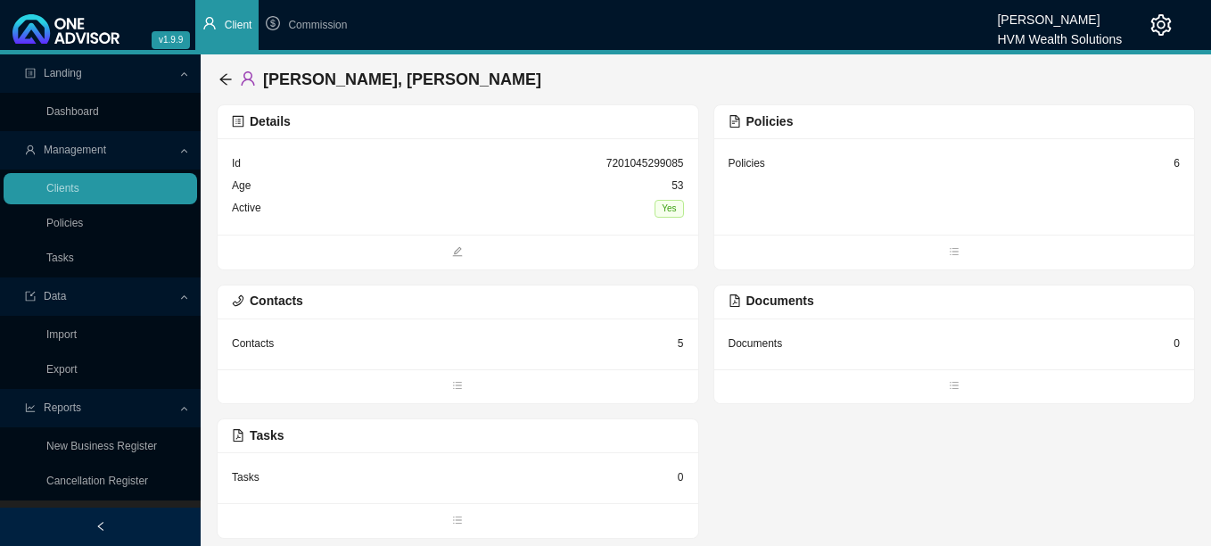
click at [217, 85] on div "[PERSON_NAME], [PERSON_NAME]" at bounding box center [706, 79] width 978 height 50
click at [235, 72] on div "[PERSON_NAME], [PERSON_NAME]" at bounding box center [383, 79] width 330 height 32
click at [228, 83] on icon "arrow-left" at bounding box center [225, 79] width 14 height 14
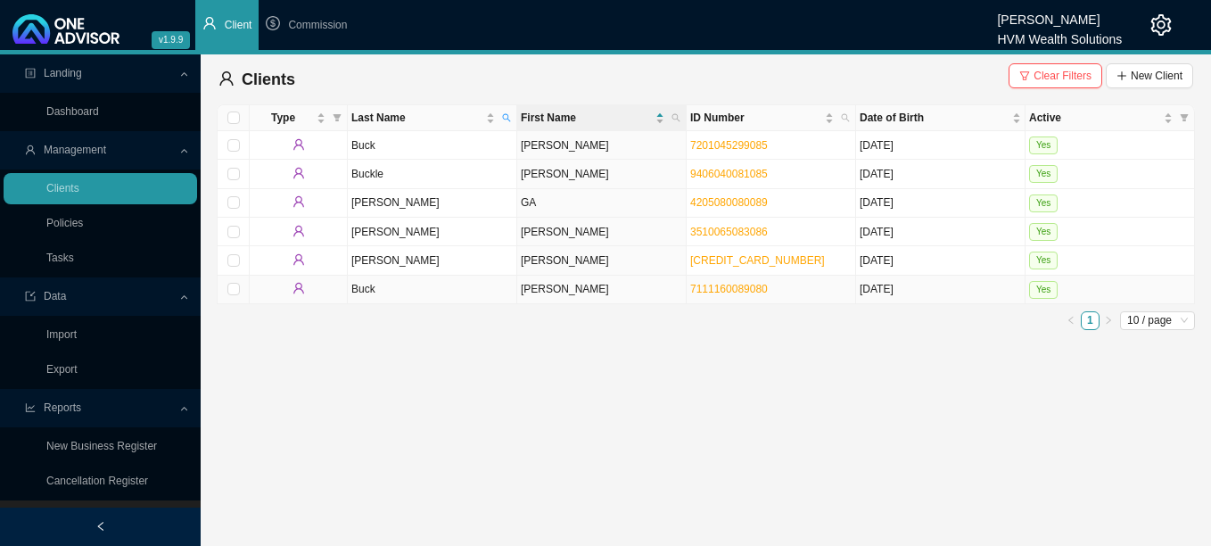
click at [358, 291] on td "Buck" at bounding box center [432, 290] width 169 height 29
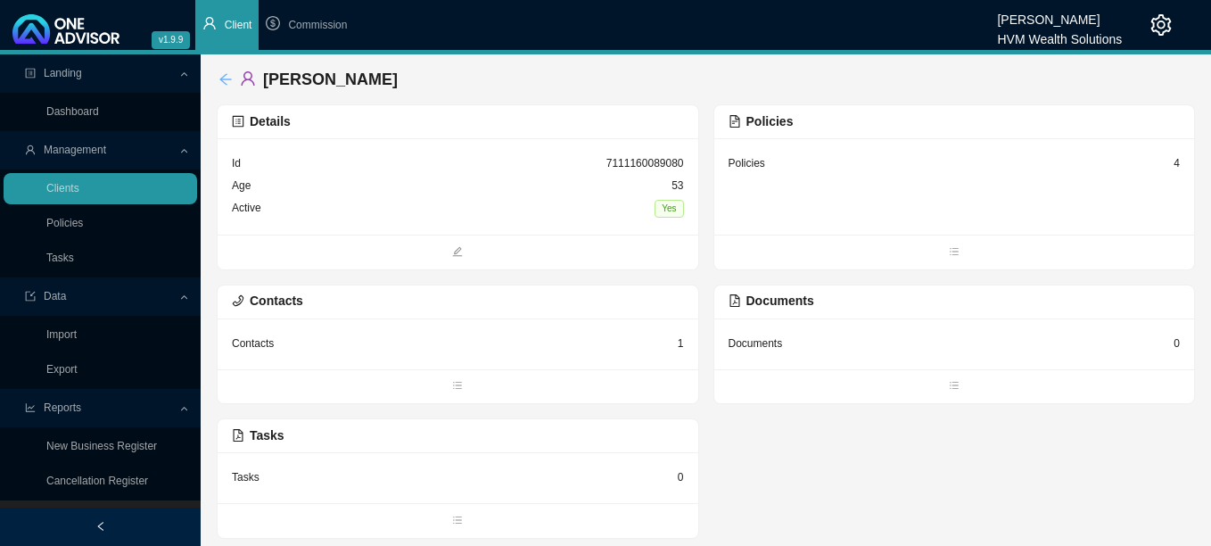
click at [230, 84] on icon "arrow-left" at bounding box center [225, 79] width 14 height 14
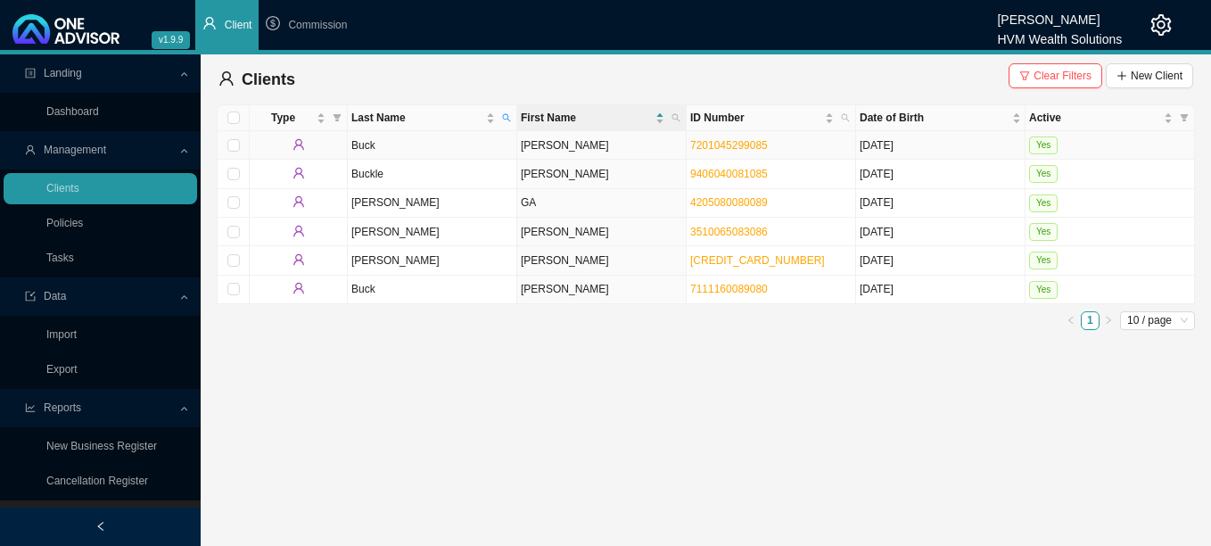
click at [371, 145] on td "Buck" at bounding box center [432, 145] width 169 height 29
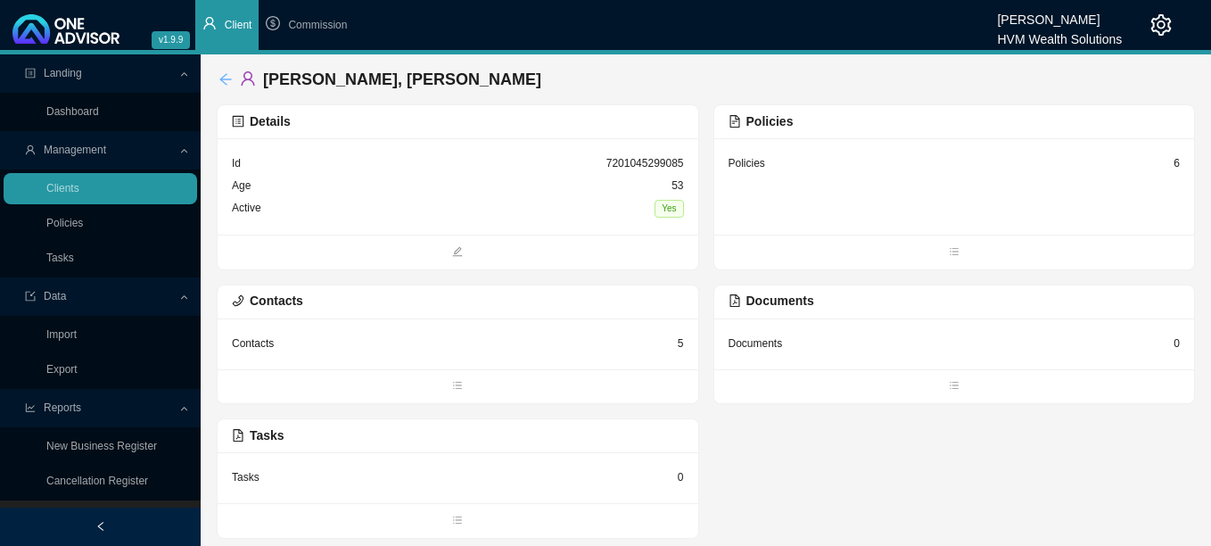
click at [227, 80] on icon "arrow-left" at bounding box center [225, 79] width 14 height 14
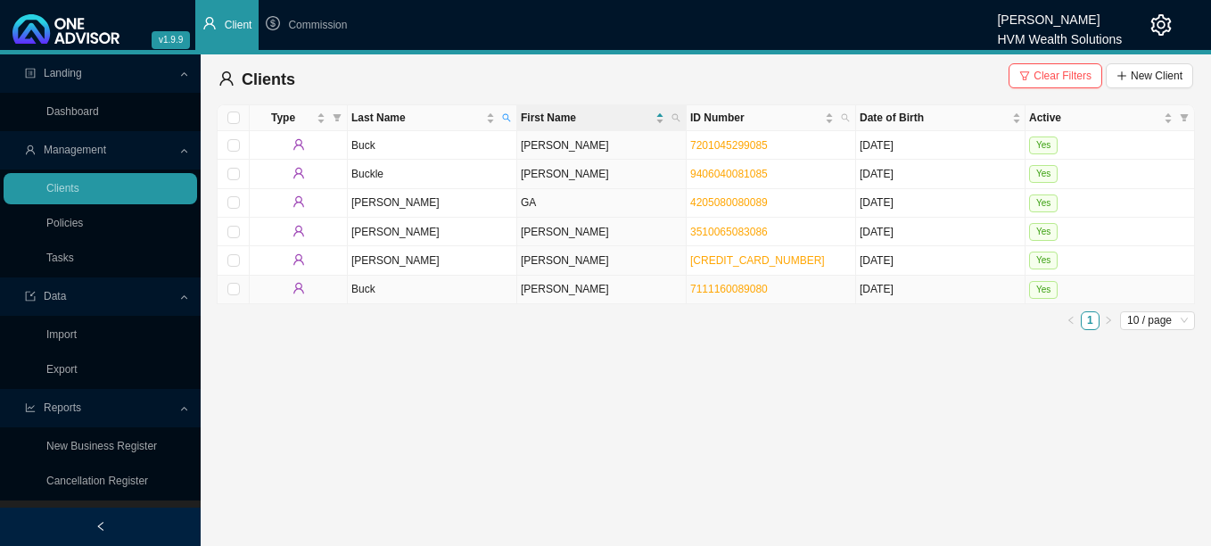
click at [354, 289] on td "Buck" at bounding box center [432, 290] width 169 height 29
